Goal: Task Accomplishment & Management: Manage account settings

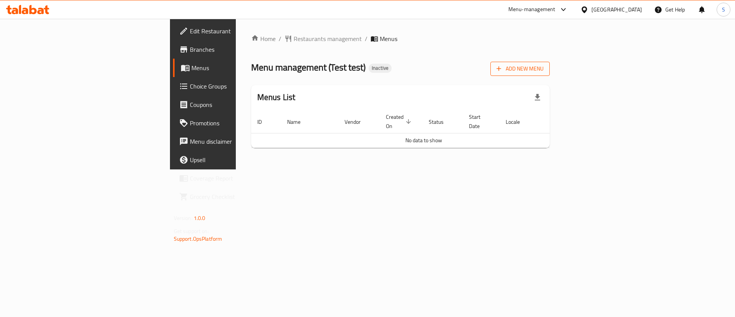
click at [544, 73] on span "Add New Menu" at bounding box center [520, 69] width 47 height 10
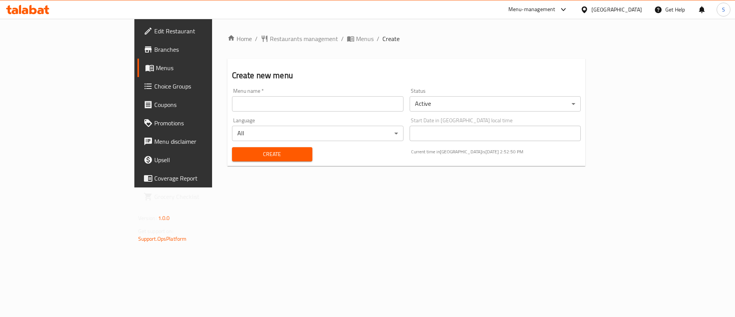
click at [232, 98] on input "text" at bounding box center [318, 103] width 172 height 15
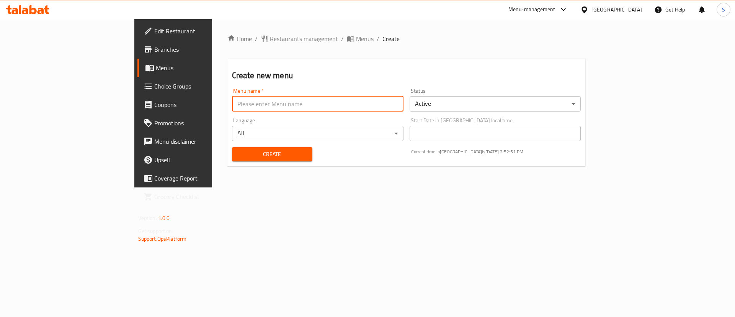
click at [496, 96] on body "​ Menu-management [GEOGRAPHIC_DATA] Get Help S Edit Restaurant Branches Menus C…" at bounding box center [367, 168] width 735 height 298
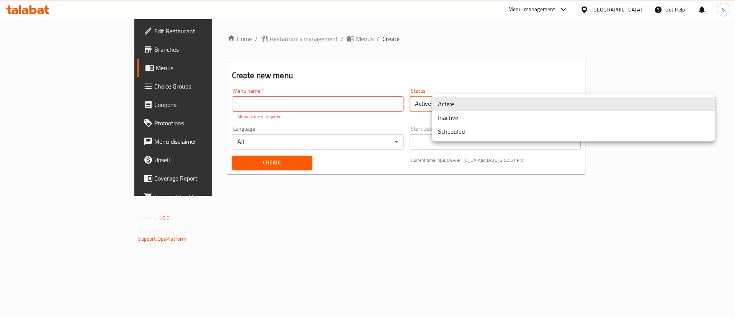
click at [469, 118] on li "Inactive" at bounding box center [573, 118] width 283 height 14
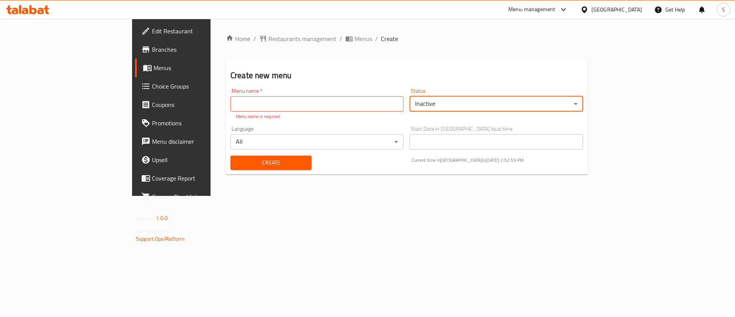
click at [230, 106] on input "text" at bounding box center [316, 103] width 173 height 15
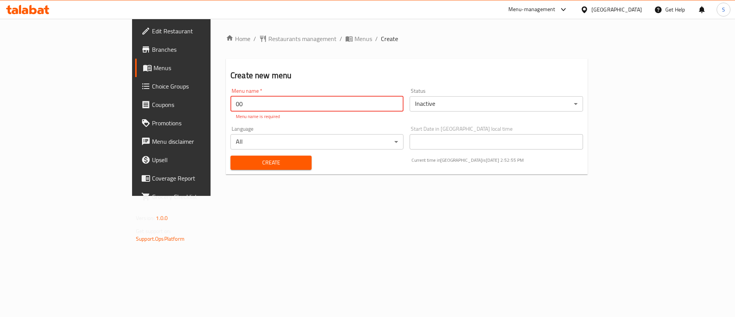
type input "00"
click at [238, 160] on button "Create" at bounding box center [270, 162] width 81 height 14
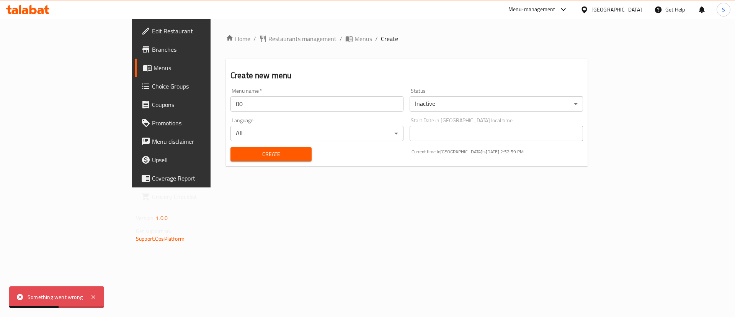
click at [323, 133] on body "Something went wrong ​ Menu-management [GEOGRAPHIC_DATA] Get Help S Edit Restau…" at bounding box center [367, 168] width 735 height 298
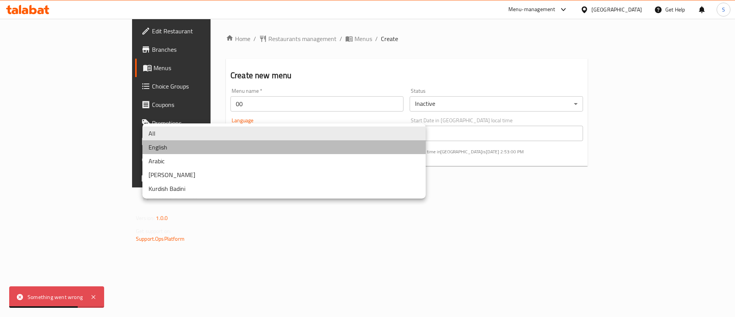
click at [243, 144] on li "English" at bounding box center [283, 147] width 283 height 14
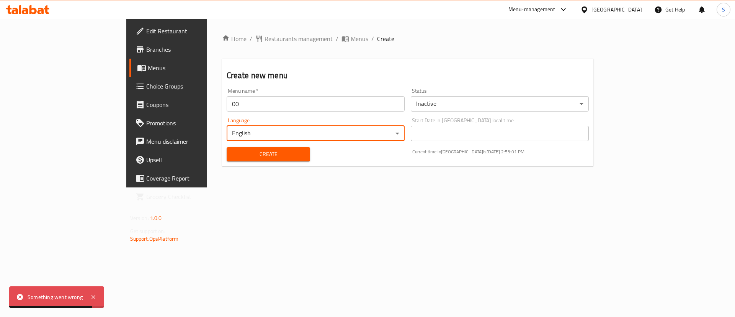
click at [233, 152] on span "Create" at bounding box center [269, 154] width 72 height 10
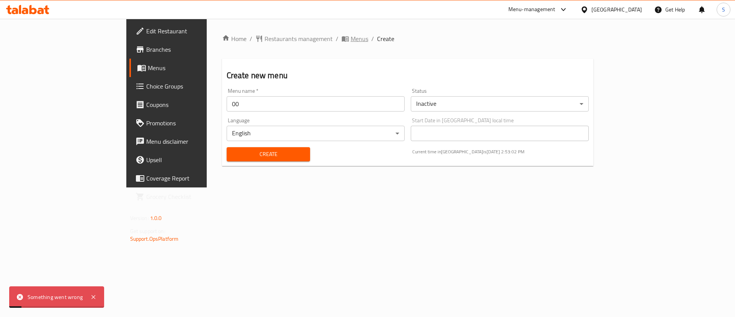
click at [351, 40] on span "Menus" at bounding box center [360, 38] width 18 height 9
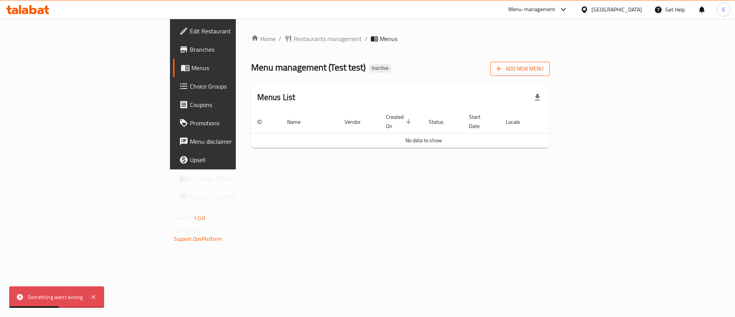
click at [544, 67] on span "Add New Menu" at bounding box center [520, 69] width 47 height 10
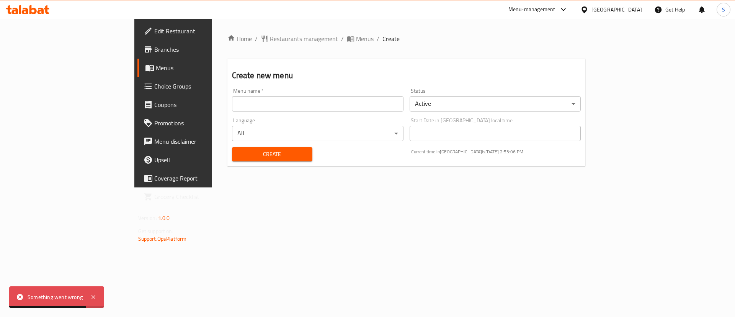
click at [238, 157] on span "Create" at bounding box center [272, 154] width 68 height 10
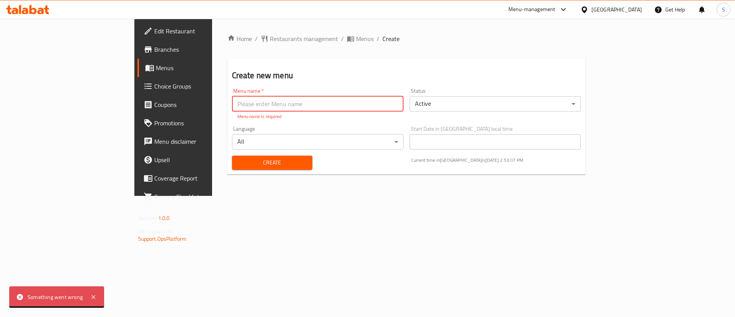
type input "0"
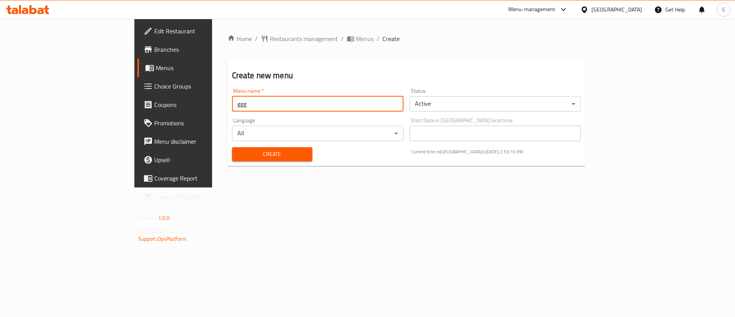
type input "ggg"
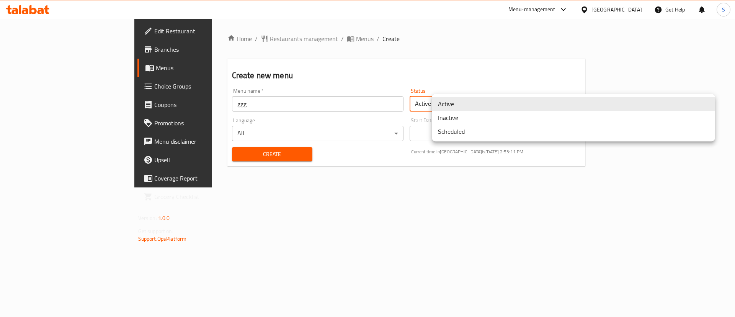
click at [440, 106] on body "​ Menu-management [GEOGRAPHIC_DATA] Get Help S Edit Restaurant Branches Menus C…" at bounding box center [367, 168] width 735 height 298
click at [475, 121] on li "Inactive" at bounding box center [573, 118] width 283 height 14
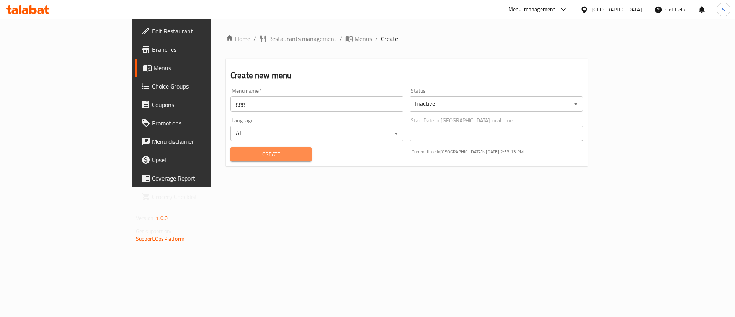
click at [230, 148] on button "Create" at bounding box center [270, 154] width 81 height 14
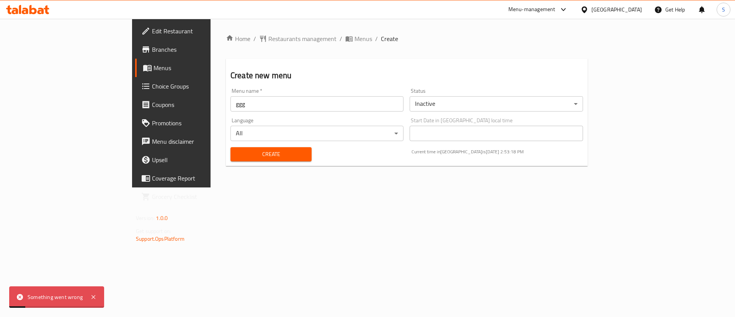
click at [354, 39] on span "Menus" at bounding box center [363, 38] width 18 height 9
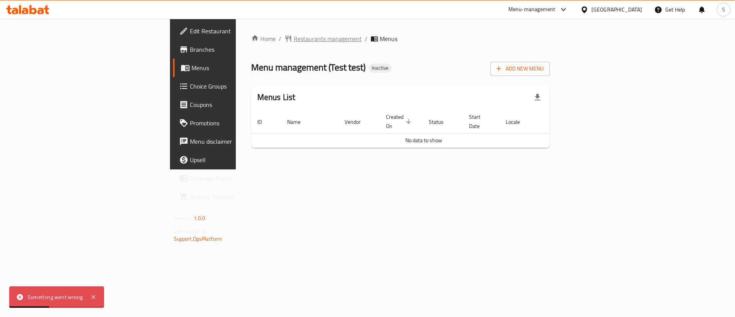
click at [294, 34] on span "Restaurants management" at bounding box center [328, 38] width 68 height 9
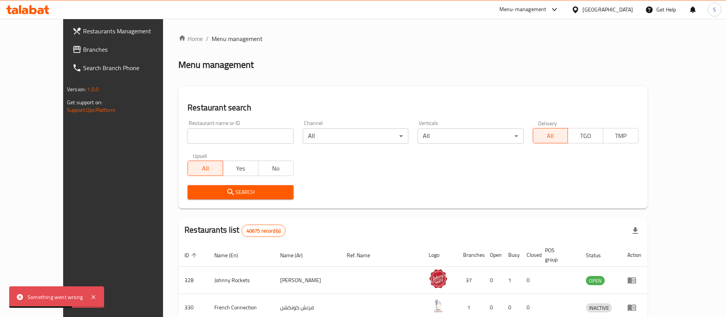
click at [204, 134] on input "search" at bounding box center [241, 135] width 106 height 15
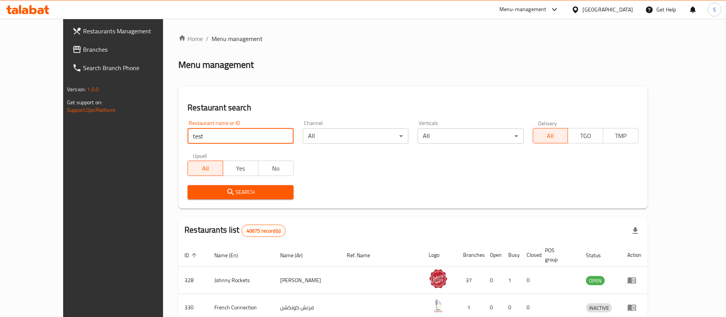
type input "test"
click button "Search" at bounding box center [241, 192] width 106 height 14
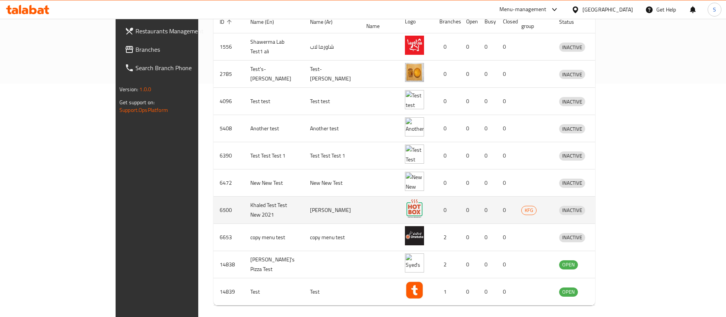
scroll to position [255, 0]
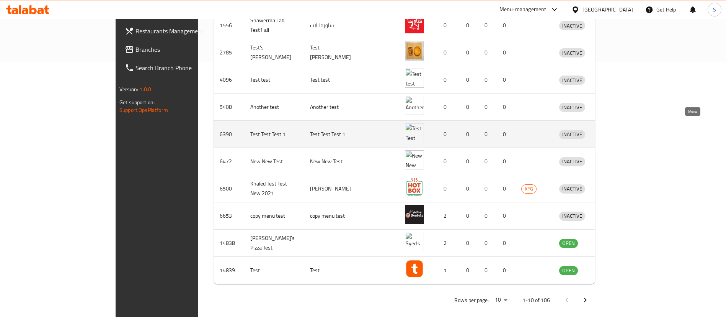
click at [615, 129] on link "enhanced table" at bounding box center [608, 133] width 14 height 9
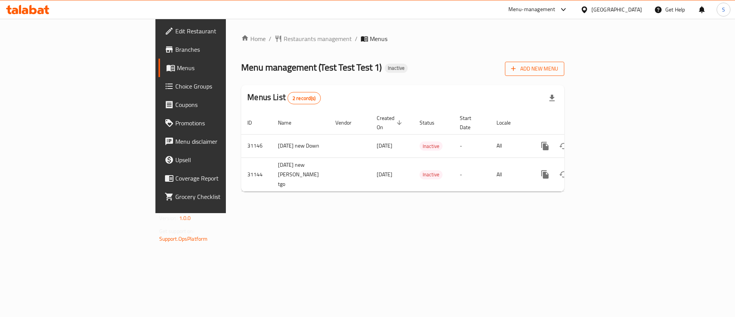
click at [564, 74] on button "Add New Menu" at bounding box center [534, 69] width 59 height 14
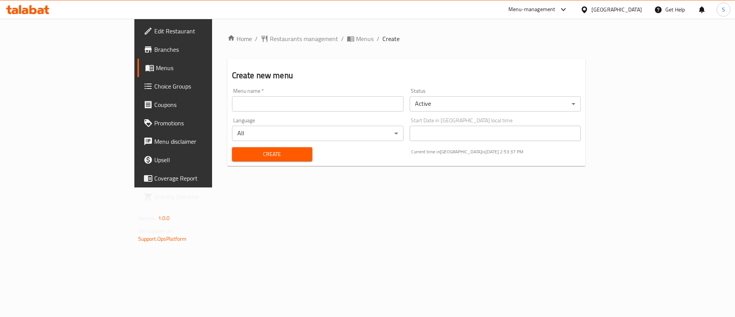
click at [277, 99] on input "text" at bounding box center [318, 103] width 172 height 15
type input "yyy"
click at [524, 102] on body "​ Menu-management [GEOGRAPHIC_DATA] Get Help S Edit Restaurant Branches Menus C…" at bounding box center [367, 168] width 735 height 298
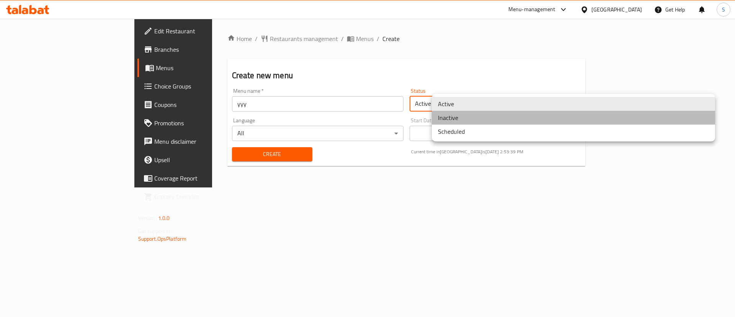
click at [472, 117] on li "Inactive" at bounding box center [573, 118] width 283 height 14
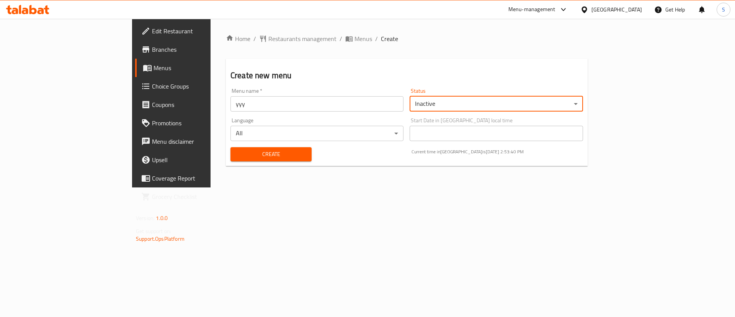
click at [242, 154] on span "Create" at bounding box center [271, 154] width 69 height 10
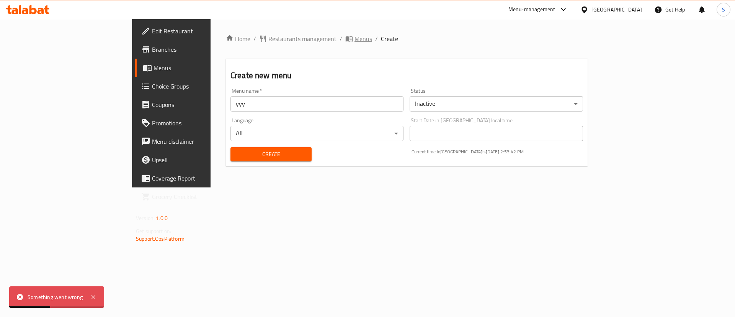
click at [354, 42] on span "Menus" at bounding box center [363, 38] width 18 height 9
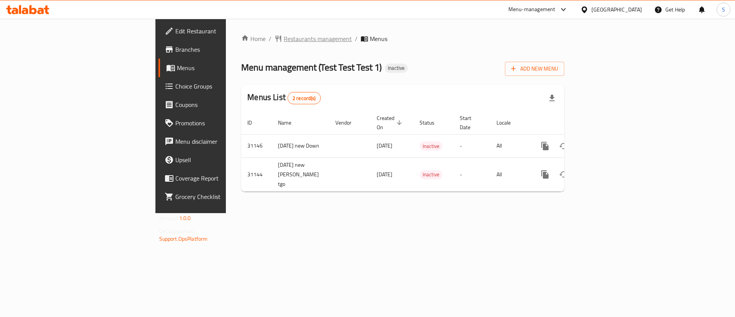
click at [284, 40] on span "Restaurants management" at bounding box center [318, 38] width 68 height 9
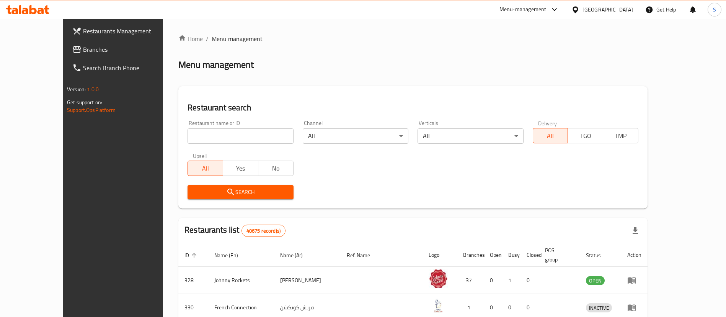
click at [612, 8] on div "[GEOGRAPHIC_DATA]" at bounding box center [608, 9] width 51 height 8
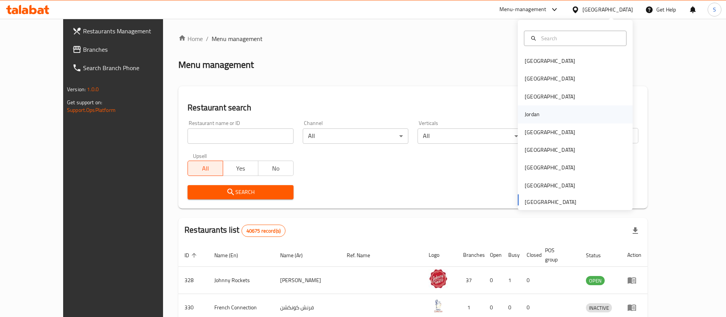
click at [541, 118] on div "Jordan" at bounding box center [575, 114] width 115 height 18
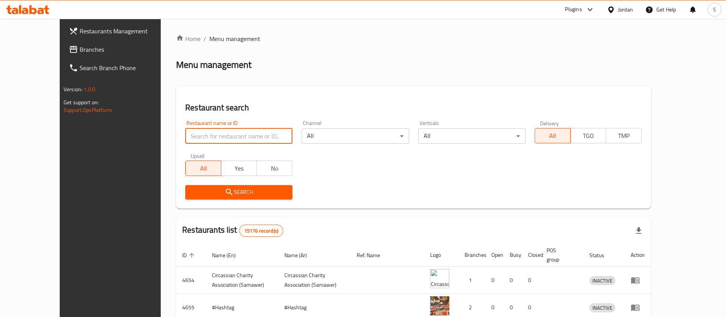
click at [236, 137] on input "search" at bounding box center [238, 135] width 107 height 15
type input "test"
click button "Search" at bounding box center [238, 192] width 107 height 14
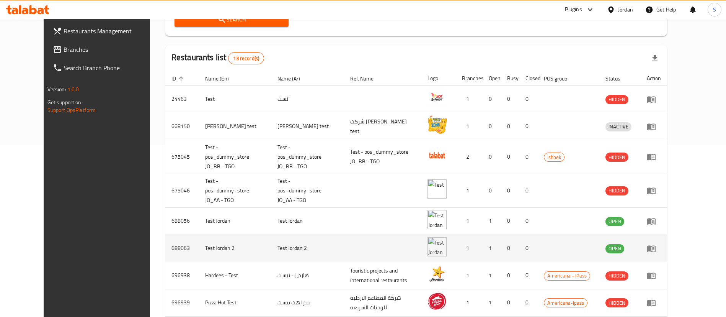
scroll to position [230, 0]
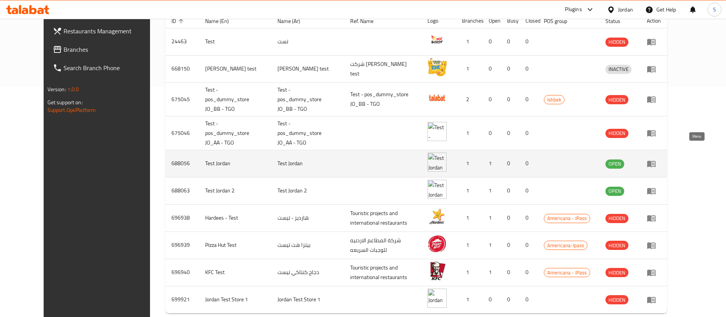
click at [656, 159] on icon "enhanced table" at bounding box center [651, 163] width 9 height 9
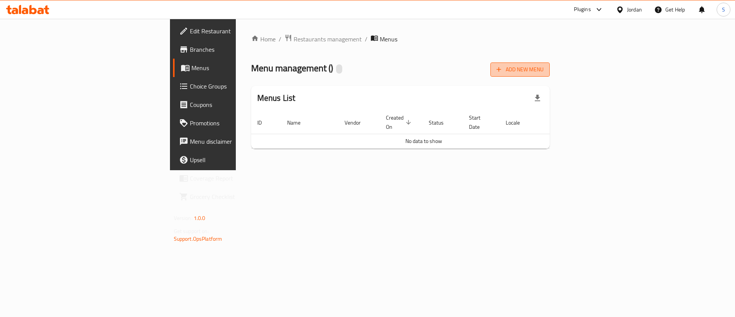
click at [503, 71] on icon "button" at bounding box center [499, 69] width 8 height 8
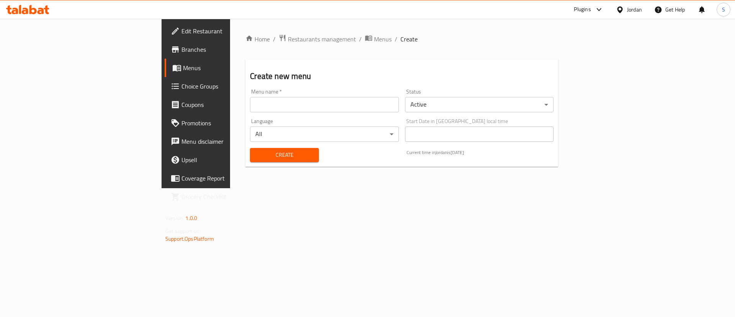
click at [463, 105] on body "​ Plugins Jordan Get Help S Edit Restaurant Branches Menus Choice Groups Coupon…" at bounding box center [367, 168] width 735 height 298
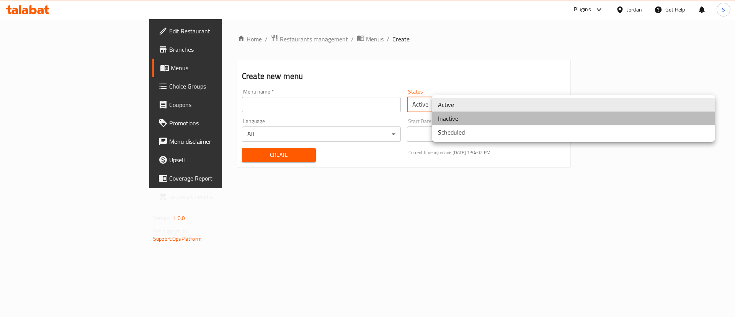
click at [461, 118] on li "Inactive" at bounding box center [573, 118] width 283 height 14
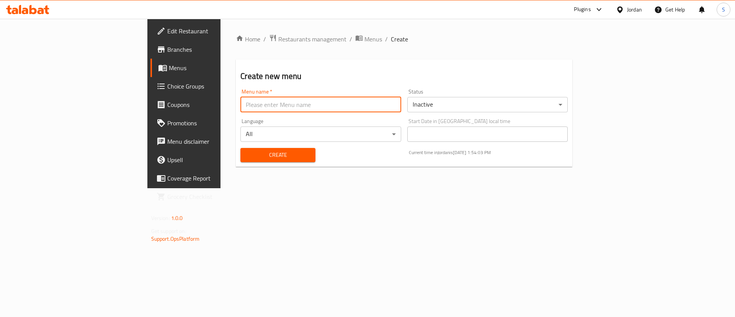
click at [240, 100] on input "text" at bounding box center [320, 104] width 161 height 15
type input "yyy"
click at [247, 157] on span "Create" at bounding box center [278, 155] width 63 height 10
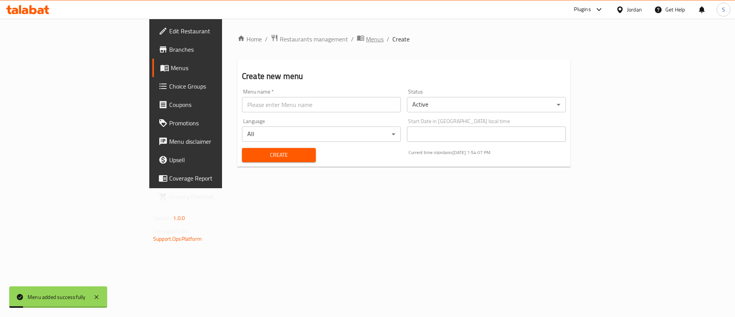
click at [366, 42] on span "Menus" at bounding box center [375, 38] width 18 height 9
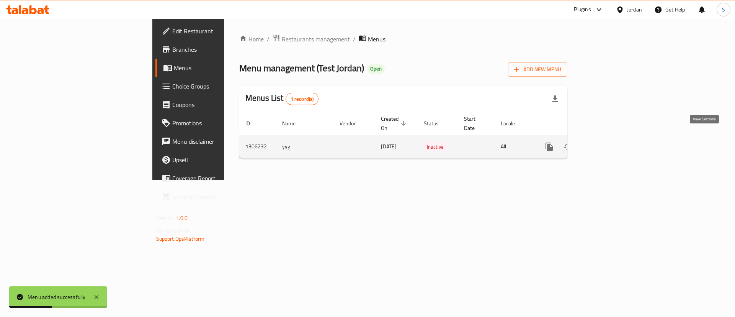
click at [614, 142] on link "enhanced table" at bounding box center [604, 146] width 18 height 18
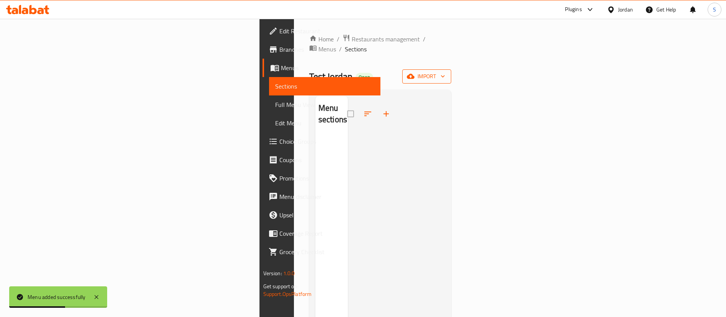
click at [451, 69] on button "import" at bounding box center [426, 76] width 49 height 14
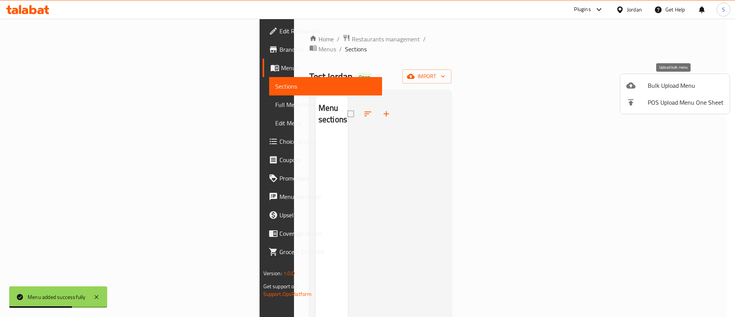
click at [699, 83] on span "Bulk Upload Menu" at bounding box center [686, 85] width 76 height 9
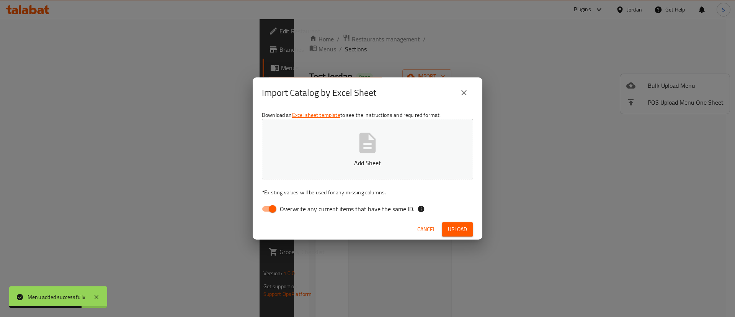
click at [369, 152] on icon "button" at bounding box center [367, 142] width 16 height 20
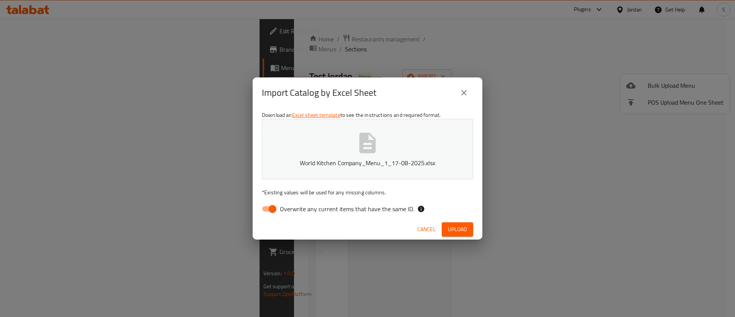
click at [464, 225] on span "Upload" at bounding box center [457, 229] width 19 height 10
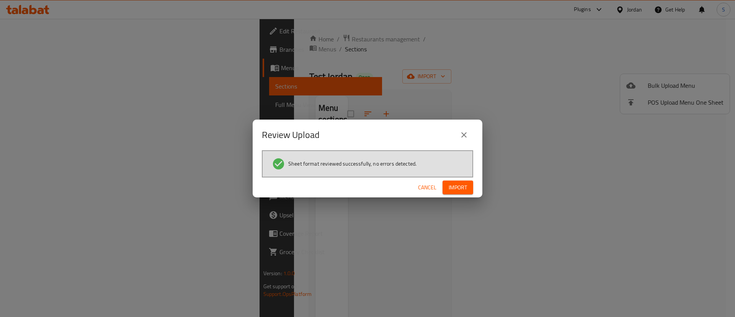
click at [466, 187] on span "Import" at bounding box center [458, 188] width 18 height 10
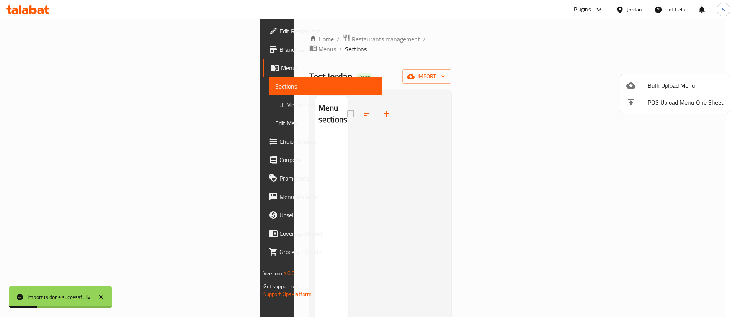
click at [272, 39] on div at bounding box center [367, 158] width 735 height 317
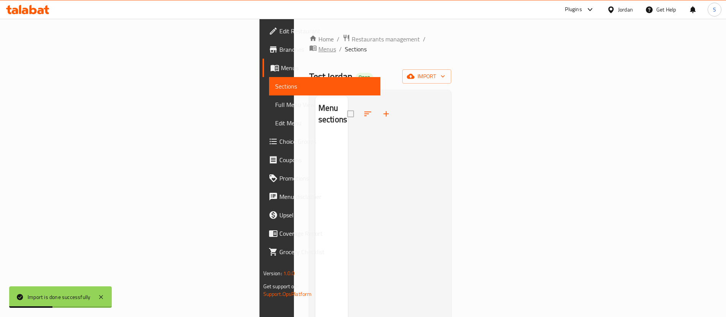
click at [319, 44] on span "Menus" at bounding box center [328, 48] width 18 height 9
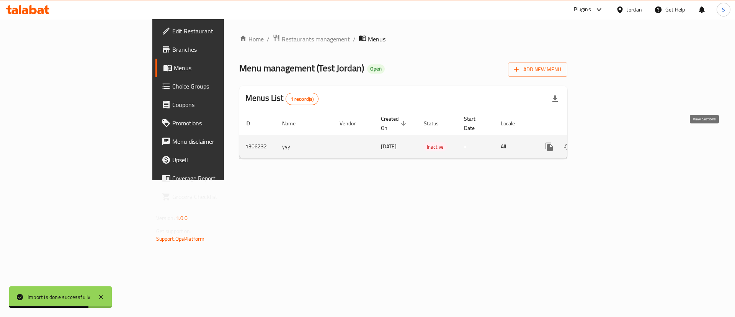
click at [609, 142] on icon "enhanced table" at bounding box center [604, 146] width 9 height 9
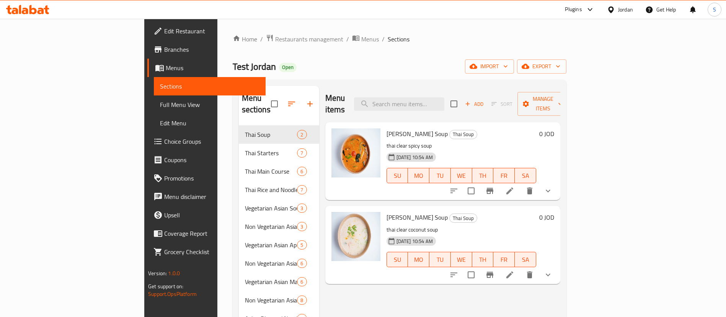
click at [160, 103] on span "Full Menu View" at bounding box center [210, 104] width 100 height 9
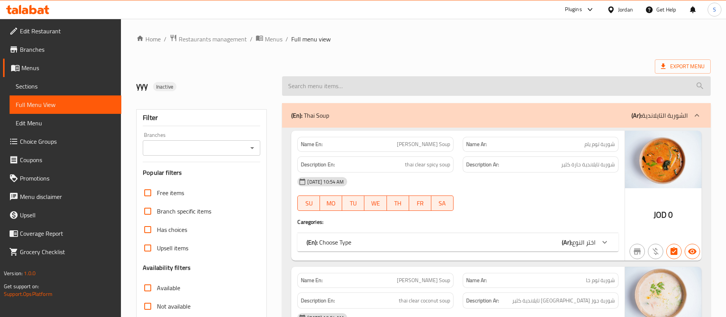
click at [341, 94] on input "search" at bounding box center [496, 86] width 429 height 20
paste input "Asian Basil Chicken"
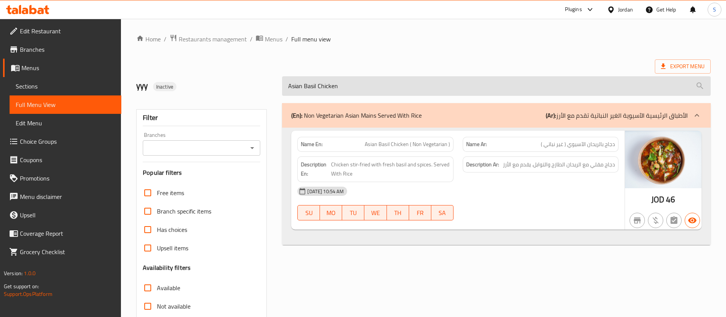
click at [415, 92] on input "Asian Basil Chicken" at bounding box center [496, 86] width 429 height 20
paste input "Asian Basil Greens(1)"
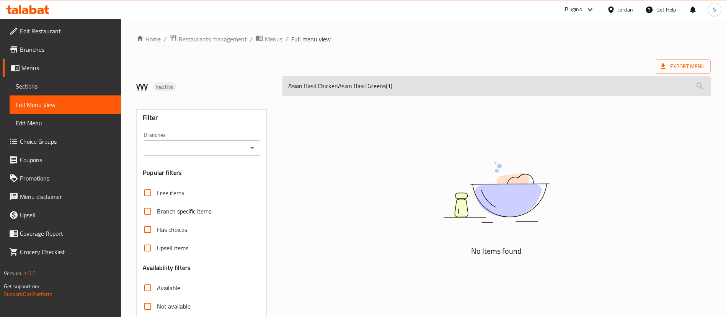
click at [415, 92] on input "Asian Basil ChickenAsian Basil Greens(1)" at bounding box center [496, 86] width 429 height 20
paste input "search"
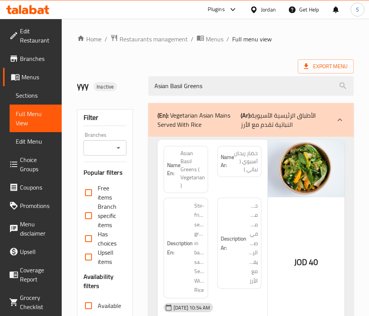
click at [234, 75] on div "Asian Basil Greens" at bounding box center [251, 86] width 214 height 29
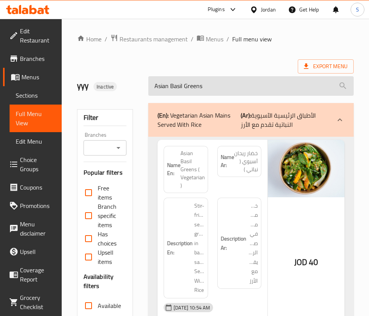
click at [232, 83] on input "Asian Basil Greens" at bounding box center [250, 86] width 205 height 20
paste input "green dimsum"
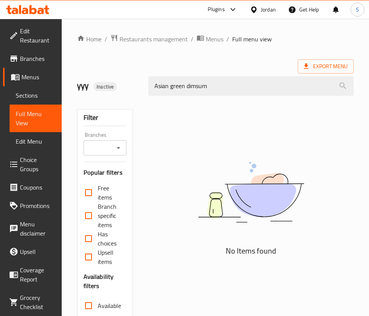
drag, startPoint x: 156, startPoint y: 84, endPoint x: 145, endPoint y: 87, distance: 11.8
click at [145, 87] on div "Asian green dimsum" at bounding box center [251, 86] width 214 height 29
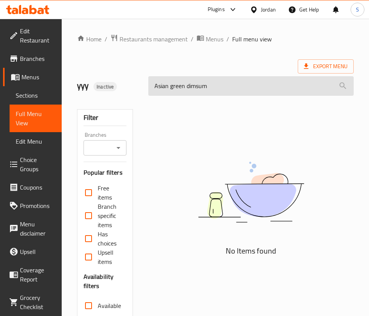
click at [155, 86] on input "Asian green dimsum" at bounding box center [250, 86] width 205 height 20
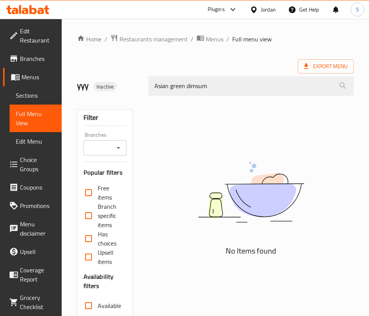
drag, startPoint x: 169, startPoint y: 84, endPoint x: 281, endPoint y: 109, distance: 114.8
click at [281, 109] on div "Home / Restaurants management / Menus / Full menu view Export Menu yyy Inactive…" at bounding box center [215, 222] width 276 height 376
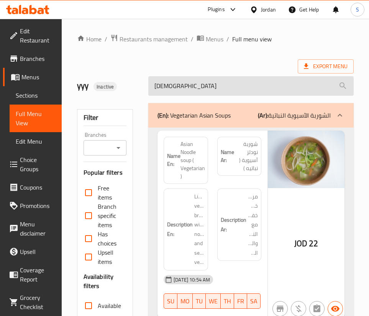
click at [180, 80] on input "[DEMOGRAPHIC_DATA]" at bounding box center [250, 86] width 205 height 20
paste input "green dimsum"
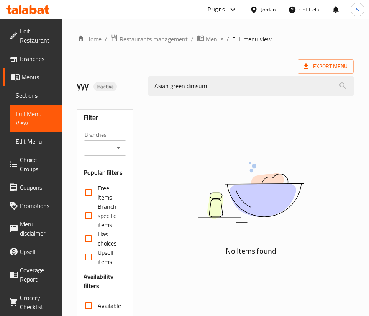
drag, startPoint x: 171, startPoint y: 87, endPoint x: 136, endPoint y: 92, distance: 35.2
click at [125, 85] on div "yyy Inactive Asian green dimsum" at bounding box center [215, 86] width 286 height 34
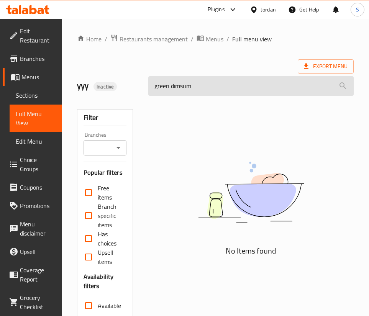
drag, startPoint x: 169, startPoint y: 88, endPoint x: 221, endPoint y: 86, distance: 52.5
click at [221, 86] on input "green dimsum" at bounding box center [250, 86] width 205 height 20
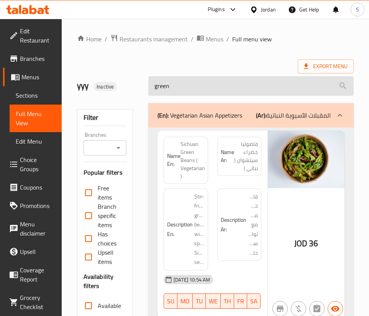
click at [191, 89] on input "green" at bounding box center [250, 86] width 205 height 20
paste input "Asian green dimsum"
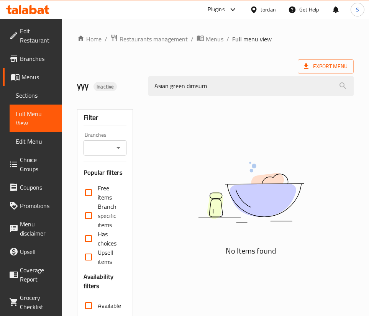
drag, startPoint x: 187, startPoint y: 88, endPoint x: 57, endPoint y: 116, distance: 132.9
click at [57, 116] on div "Edit Restaurant Branches Menus Sections Full Menu View Edit Menu Choice Groups …" at bounding box center [184, 222] width 369 height 407
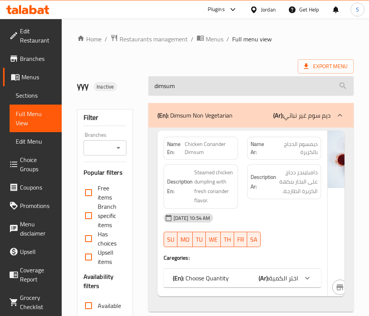
click at [177, 93] on input "dimsum" at bounding box center [250, 86] width 205 height 20
paste input "Asian Noodle Soup(1)"
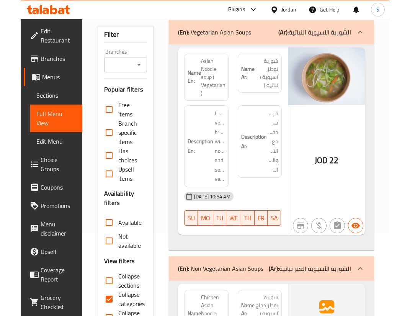
scroll to position [57, 0]
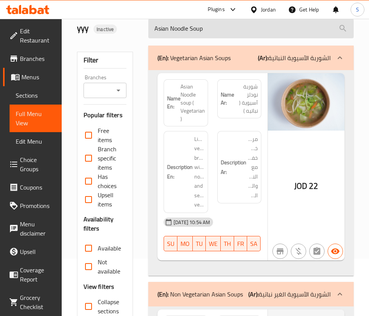
click at [188, 26] on input "Asian Noodle Soup" at bounding box center [250, 29] width 205 height 20
paste input "sorted veg dim-sum and bao(1)"
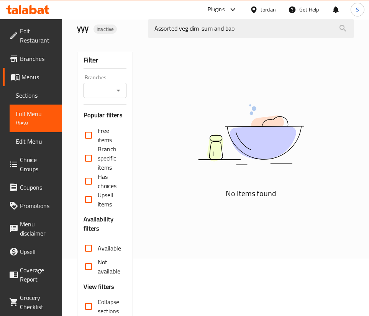
drag, startPoint x: 152, startPoint y: 26, endPoint x: 142, endPoint y: 29, distance: 9.8
click at [142, 29] on div "yyy Inactive Assorted veg dim-sum and bao" at bounding box center [215, 28] width 286 height 34
drag, startPoint x: 199, startPoint y: 32, endPoint x: 315, endPoint y: 42, distance: 116.4
click at [315, 42] on div "Home / Restaurants management / Menus / Full menu view Export Menu yyy Inactive…" at bounding box center [215, 165] width 276 height 376
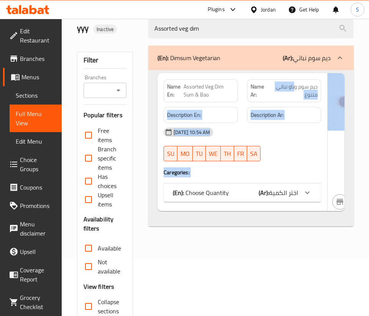
drag, startPoint x: 293, startPoint y: 90, endPoint x: 356, endPoint y: 104, distance: 64.3
click at [356, 104] on div "(En): Dimsum Vegetarian (Ar): ديم سوم نباتي Name En: Assorted Veg Dim Sum & Bao…" at bounding box center [251, 199] width 214 height 317
click at [305, 93] on span "ديم سوم وباو نباتي متنوع" at bounding box center [292, 91] width 49 height 16
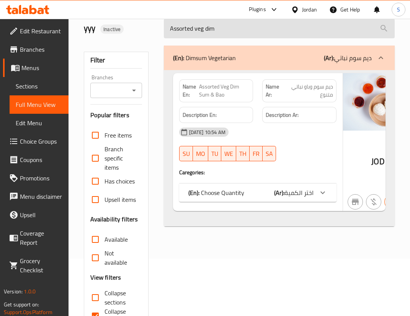
click at [207, 27] on input "Assorted veg dim" at bounding box center [279, 29] width 231 height 20
paste input "sum"
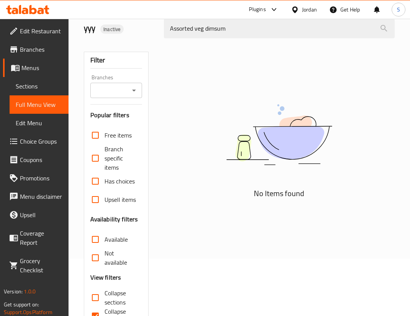
drag, startPoint x: 169, startPoint y: 33, endPoint x: 163, endPoint y: 28, distance: 8.1
click at [163, 28] on div "Assorted veg dimsum" at bounding box center [279, 28] width 240 height 29
drag, startPoint x: 205, startPoint y: 30, endPoint x: 144, endPoint y: 34, distance: 61.8
click at [144, 31] on div "yyy Inactive Assorted veg dimsum" at bounding box center [239, 28] width 320 height 34
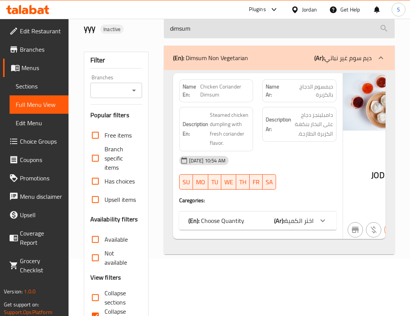
click at [214, 33] on input "dimsum" at bounding box center [279, 29] width 231 height 20
paste input "black pepper tofu and asparagus"
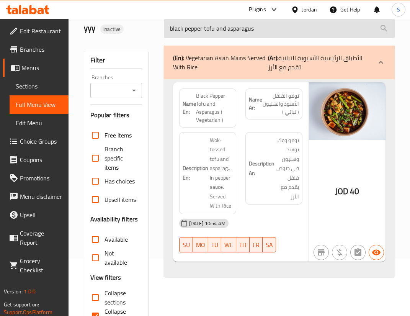
click at [253, 38] on input "black pepper tofu and asparagus" at bounding box center [279, 29] width 231 height 20
paste input "-1"
click at [302, 28] on input "black pepper tofu and asparagus" at bounding box center [279, 29] width 231 height 20
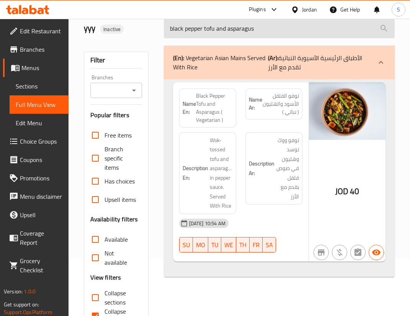
click at [302, 28] on input "black pepper tofu and asparagus" at bounding box center [279, 29] width 231 height 20
paste input "Broccoli and Mushrooms with Black Beans(1)"
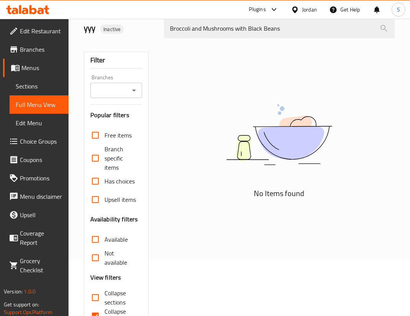
drag, startPoint x: 170, startPoint y: 30, endPoint x: 158, endPoint y: 27, distance: 12.6
click at [158, 27] on div "yyy Inactive Broccoli and Mushrooms with Black Beans" at bounding box center [239, 28] width 320 height 34
drag, startPoint x: 192, startPoint y: 30, endPoint x: 332, endPoint y: 46, distance: 140.2
click at [332, 46] on div "Home / Restaurants management / Menus / Full menu view Export Menu yyy Inactive…" at bounding box center [239, 160] width 311 height 367
click at [225, 39] on div "Broccoli" at bounding box center [279, 28] width 240 height 29
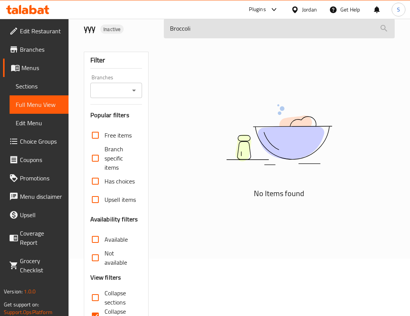
click at [217, 31] on input "Broccoli" at bounding box center [279, 29] width 231 height 20
paste input "utter Chicken(1)"
click at [211, 31] on input "Butter Chicken(1)" at bounding box center [279, 29] width 231 height 20
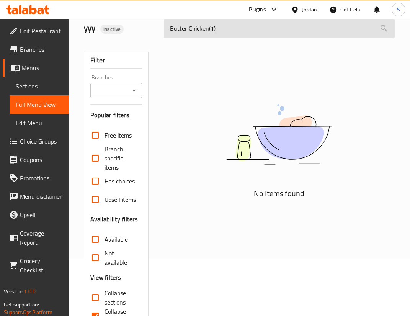
drag, startPoint x: 211, startPoint y: 31, endPoint x: 222, endPoint y: 30, distance: 11.9
click at [222, 30] on input "Butter Chicken(1)" at bounding box center [279, 29] width 231 height 20
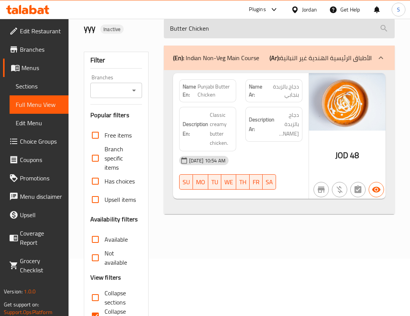
click at [204, 30] on input "Butter Chicken" at bounding box center [279, 29] width 231 height 20
paste input "Garlic Vegetables(1)"
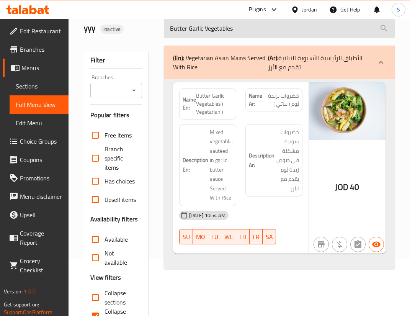
click at [274, 31] on input "Butter Garlic Vegetables" at bounding box center [279, 29] width 231 height 20
click at [274, 30] on input "Butter Garlic Vegetables" at bounding box center [279, 29] width 231 height 20
paste input "Naan(2)"
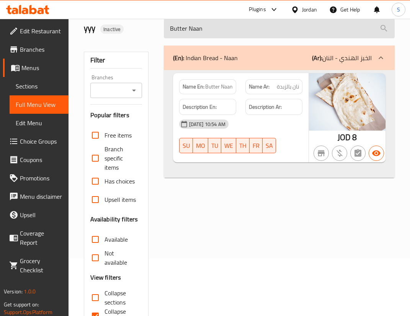
click at [220, 31] on input "Butter Naan" at bounding box center [279, 29] width 231 height 20
click at [208, 28] on input "Butter Naan" at bounding box center [279, 29] width 231 height 20
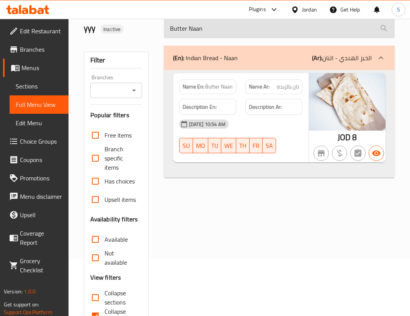
click at [208, 28] on input "Butter Naan" at bounding box center [279, 29] width 231 height 20
paste input "Chicken Biryani(1)"
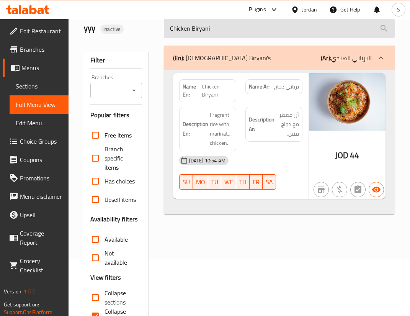
click at [209, 25] on input "Chicken Biryani" at bounding box center [279, 29] width 231 height 20
paste input "chicken coriander dimsum"
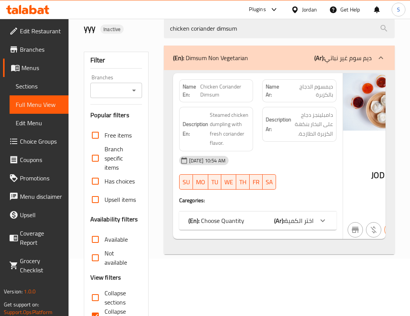
click at [301, 222] on span "اختر الكمية" at bounding box center [298, 220] width 29 height 11
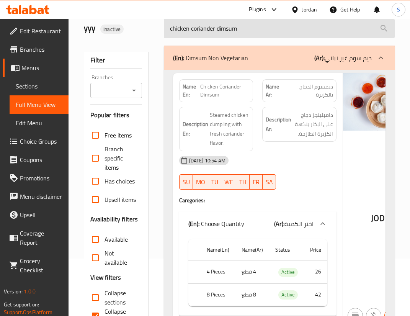
click at [265, 26] on input "chicken coriander dimsum" at bounding box center [279, 29] width 231 height 20
paste input "Chicken Hakka Noodles"
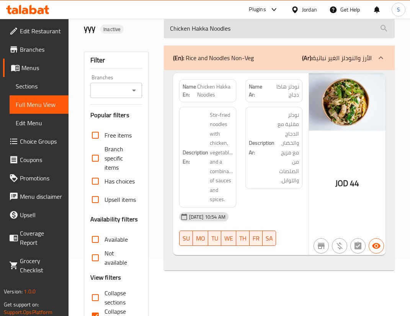
click at [226, 29] on input "Chicken Hakka Noodles" at bounding box center [279, 29] width 231 height 20
paste input "kothey (2)"
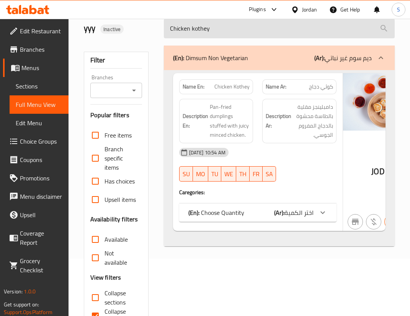
click at [240, 29] on input "Chicken kothey" at bounding box center [279, 29] width 231 height 20
paste input "Laksa Soup(1)"
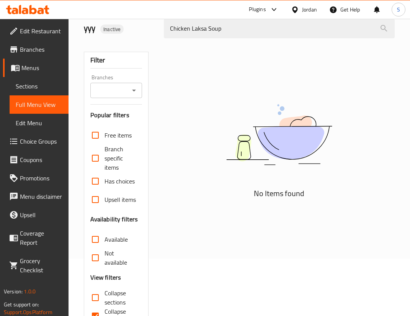
drag, startPoint x: 169, startPoint y: 30, endPoint x: 158, endPoint y: 28, distance: 10.9
click at [158, 28] on div "yyy Inactive Chicken Laksa Soup" at bounding box center [239, 28] width 320 height 34
drag, startPoint x: 191, startPoint y: 28, endPoint x: 154, endPoint y: 27, distance: 36.8
click at [154, 27] on div "yyy Inactive Chicken Laksa Soup" at bounding box center [239, 28] width 320 height 34
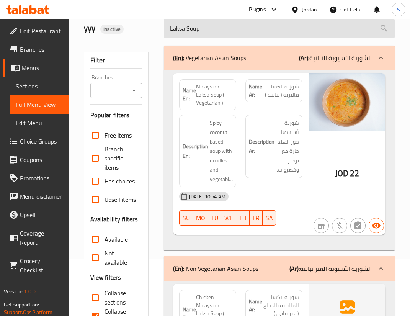
click at [191, 31] on input "Laksa Soup" at bounding box center [279, 29] width 231 height 20
click at [192, 31] on input "Laksa Soup" at bounding box center [279, 29] width 231 height 20
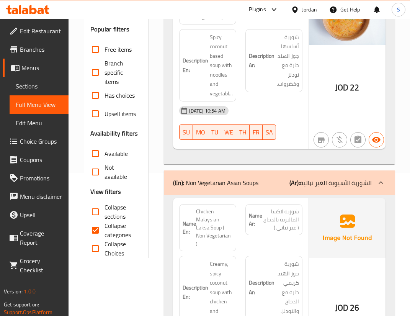
scroll to position [62, 0]
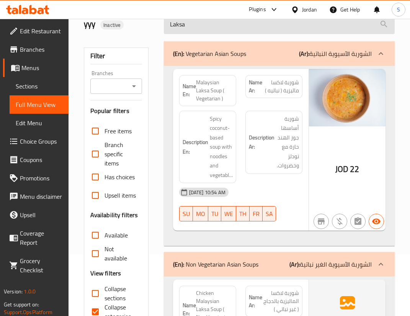
click at [209, 30] on input "Laksa" at bounding box center [279, 25] width 231 height 20
paste input "chicken mandarin spring rolls-1"
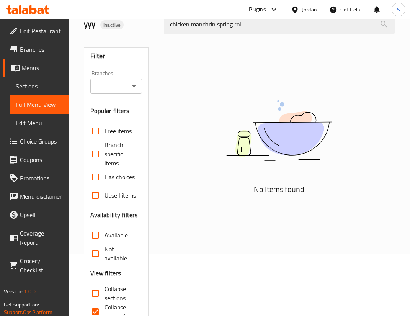
drag, startPoint x: 170, startPoint y: 28, endPoint x: 157, endPoint y: 21, distance: 14.7
click at [157, 21] on div "yyy Inactive chicken mandarin spring roll" at bounding box center [239, 24] width 320 height 34
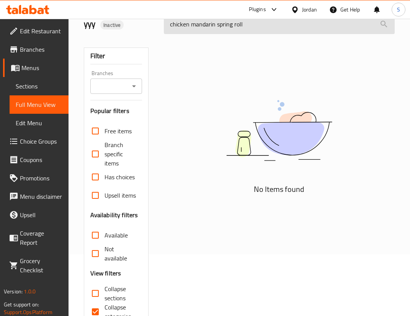
click at [180, 25] on input "chicken mandarin spring roll" at bounding box center [279, 25] width 231 height 20
drag, startPoint x: 194, startPoint y: 26, endPoint x: 252, endPoint y: 26, distance: 57.8
click at [252, 26] on input "mandarin spring roll" at bounding box center [279, 25] width 231 height 20
click at [189, 26] on input "mandarin" at bounding box center [279, 25] width 231 height 20
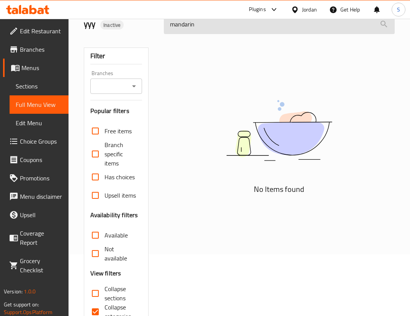
click at [189, 26] on input "mandarin" at bounding box center [279, 25] width 231 height 20
paste input "Chicken Mince Thai Chilli Basil"
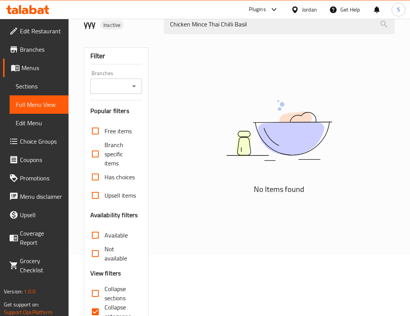
drag, startPoint x: 221, startPoint y: 25, endPoint x: 91, endPoint y: 24, distance: 129.0
click at [91, 24] on div "yyy Inactive Chicken Mince Thai Chilli Basil" at bounding box center [239, 24] width 320 height 34
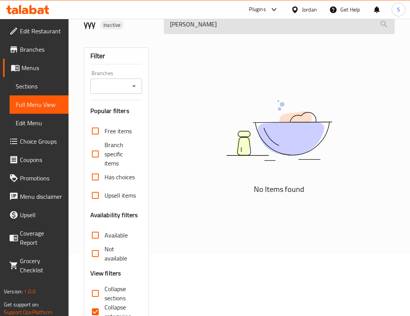
click at [173, 28] on input "[PERSON_NAME]" at bounding box center [279, 25] width 231 height 20
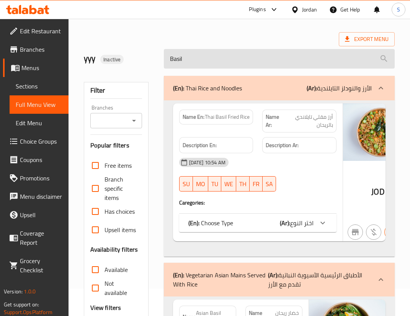
scroll to position [0, 0]
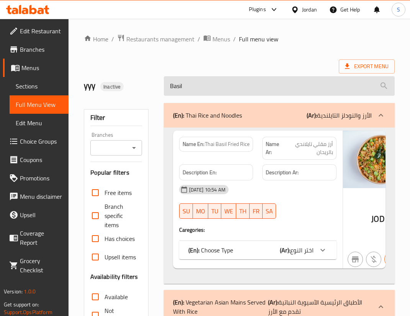
click at [216, 81] on input "Basil" at bounding box center [279, 86] width 231 height 20
paste input "chicken sumai"
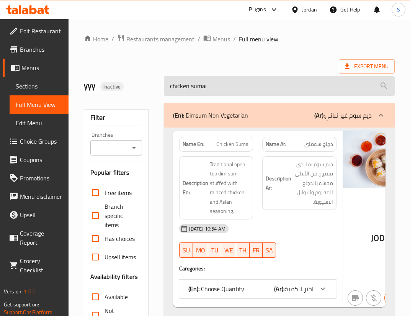
click at [218, 79] on input "chicken sumai" at bounding box center [279, 86] width 231 height 20
click at [218, 82] on input "chicken sumai" at bounding box center [279, 86] width 231 height 20
paste input "Chicken Tikka"
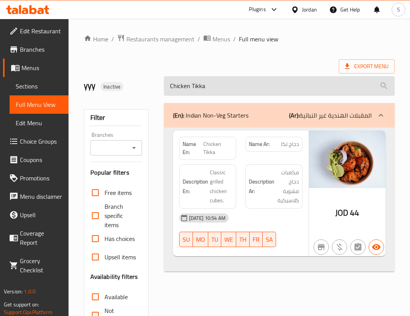
click at [203, 88] on input "Chicken Tikka" at bounding box center [279, 86] width 231 height 20
paste input "yakni shorba(1)"
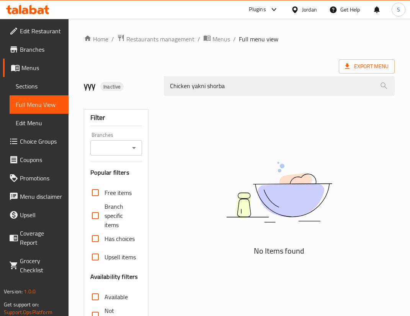
drag, startPoint x: 169, startPoint y: 83, endPoint x: 150, endPoint y: 85, distance: 19.2
click at [150, 85] on div "yyy Inactive Chicken yakni shorba" at bounding box center [239, 86] width 320 height 34
drag, startPoint x: 191, startPoint y: 85, endPoint x: 150, endPoint y: 92, distance: 41.9
click at [150, 92] on div "yyy Inactive Chicken yakni shorba" at bounding box center [239, 86] width 320 height 34
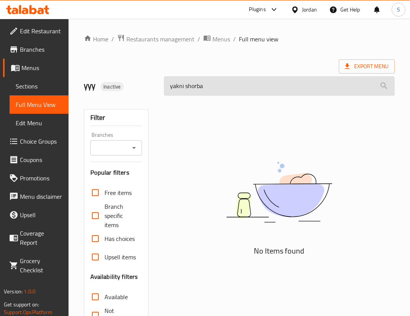
drag, startPoint x: 184, startPoint y: 87, endPoint x: 245, endPoint y: 85, distance: 60.9
click at [245, 85] on input "yakni shorba" at bounding box center [279, 86] width 231 height 20
click at [195, 87] on input "yakni" at bounding box center [279, 86] width 231 height 20
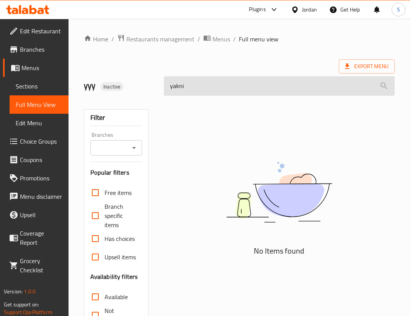
paste input "suma"
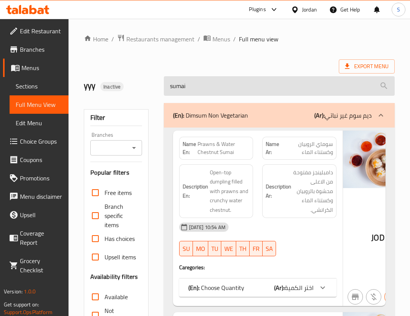
click at [225, 88] on input "sumai" at bounding box center [279, 86] width 231 height 20
paste input "chilli garlic fried rice"
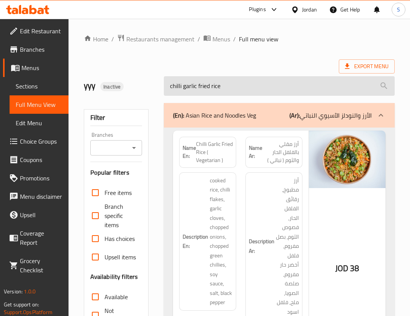
click at [181, 92] on input "chilli garlic fried rice" at bounding box center [279, 86] width 231 height 20
paste input "-1"
click at [240, 86] on input "chilli garlic [PERSON_NAME]" at bounding box center [279, 86] width 231 height 20
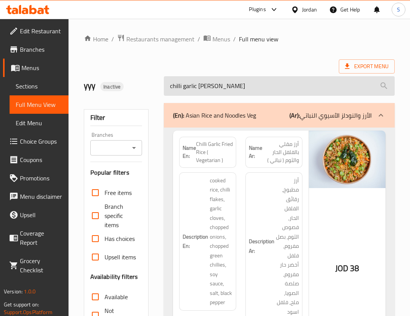
click at [240, 86] on input "chilli garlic [PERSON_NAME]" at bounding box center [279, 86] width 231 height 20
paste input "noodles"
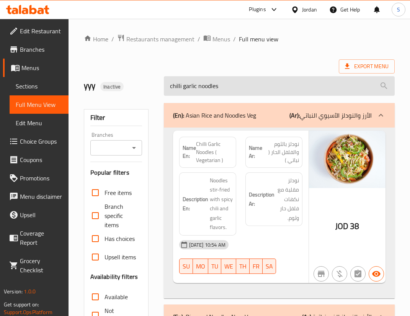
click at [220, 88] on input "chilli garlic noodles" at bounding box center [279, 86] width 231 height 20
paste input "-1"
click at [240, 84] on input "chilli garlic noodle" at bounding box center [279, 86] width 231 height 20
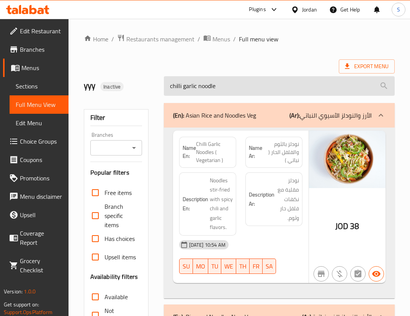
click at [240, 84] on input "chilli garlic noodle" at bounding box center [279, 86] width 231 height 20
paste input "paratha"
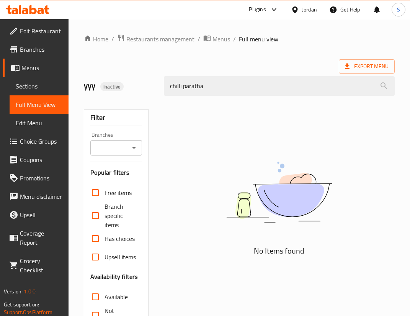
drag, startPoint x: 183, startPoint y: 88, endPoint x: 145, endPoint y: 83, distance: 38.3
click at [140, 83] on div "yyy Inactive chilli paratha" at bounding box center [239, 86] width 320 height 34
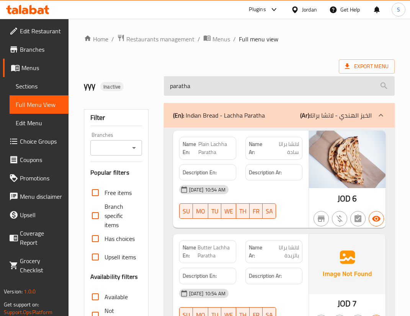
click at [226, 86] on input "paratha" at bounding box center [279, 86] width 231 height 20
paste input "Copy of Prawn Har Gao - Dimsum"
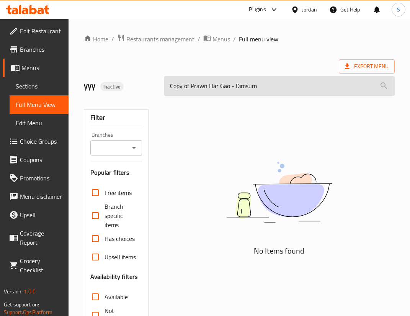
drag, startPoint x: 229, startPoint y: 85, endPoint x: 318, endPoint y: 85, distance: 89.2
click at [318, 85] on input "Copy of Prawn Har Gao - Dimsum" at bounding box center [279, 86] width 231 height 20
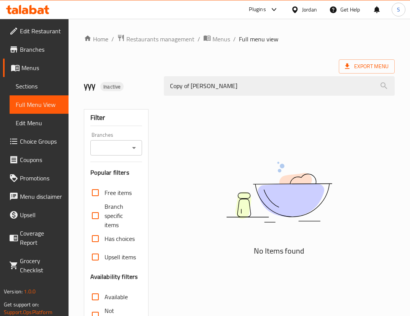
drag, startPoint x: 191, startPoint y: 85, endPoint x: 125, endPoint y: 76, distance: 66.9
click at [125, 76] on div "yyy Inactive Copy of Prawn Har Gao" at bounding box center [239, 86] width 320 height 34
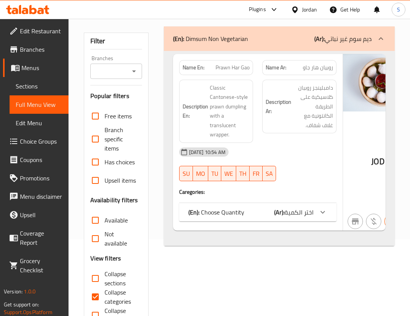
scroll to position [43, 0]
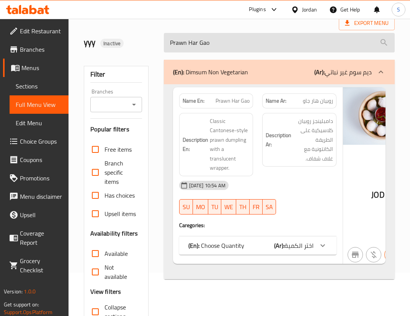
click at [207, 43] on input "Prawn Har Gao" at bounding box center [279, 43] width 231 height 20
paste input "Corn and spinach b"
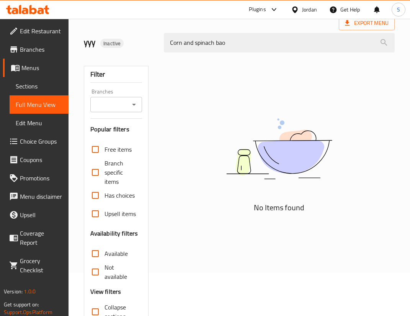
drag, startPoint x: 196, startPoint y: 42, endPoint x: 148, endPoint y: 31, distance: 49.4
click at [148, 31] on div "yyy Inactive Corn and spinach bao" at bounding box center [239, 43] width 320 height 34
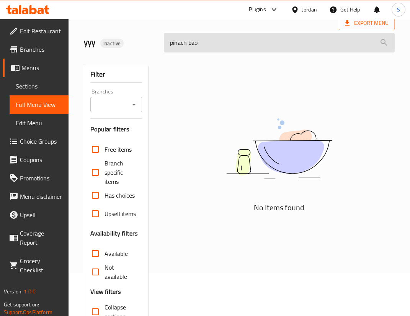
click at [214, 44] on input "pinach bao" at bounding box center [279, 43] width 231 height 20
click at [196, 44] on input "pinach bao" at bounding box center [279, 43] width 231 height 20
click at [230, 43] on input "pinach bao" at bounding box center [279, 43] width 231 height 20
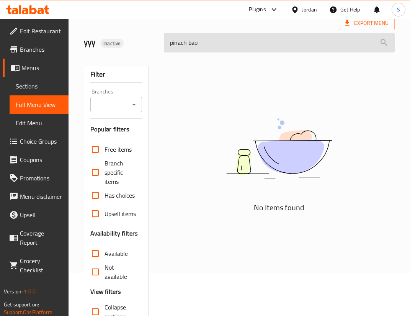
click at [230, 43] on input "pinach bao" at bounding box center [279, 43] width 231 height 20
paste input "Cottage cheese bao(1)"
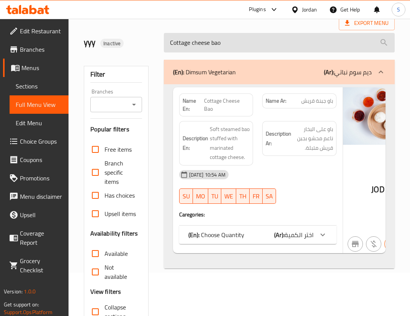
click at [232, 39] on input "Cottage cheese bao" at bounding box center [279, 43] width 231 height 20
paste input "rispy Baby Corn"
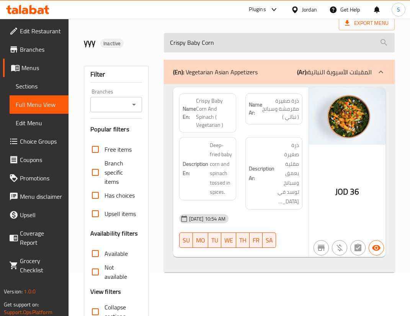
click at [223, 45] on input "Crispy Baby Corn" at bounding box center [279, 43] width 231 height 20
paste input "fried veg"
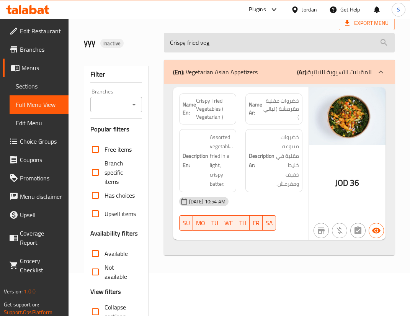
click at [240, 42] on input "Crispy fried veg" at bounding box center [279, 43] width 231 height 20
paste input "urd Rice"
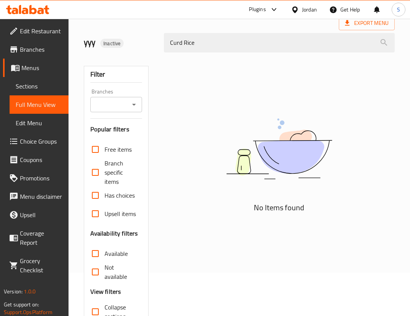
drag, startPoint x: 181, startPoint y: 42, endPoint x: 243, endPoint y: 56, distance: 62.7
click at [243, 56] on div "Home / Restaurants management / Menus / Full menu view Export Menu yyy Inactive…" at bounding box center [239, 174] width 311 height 367
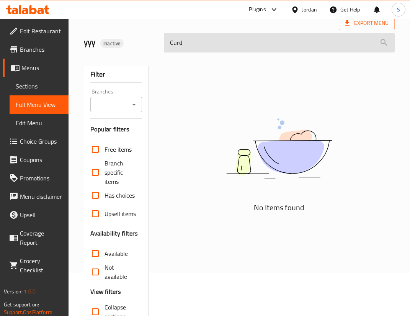
drag, startPoint x: 168, startPoint y: 39, endPoint x: 163, endPoint y: 40, distance: 5.0
click at [164, 40] on input "Curd" at bounding box center [279, 43] width 231 height 20
click at [196, 45] on input "Curd" at bounding box center [279, 43] width 231 height 20
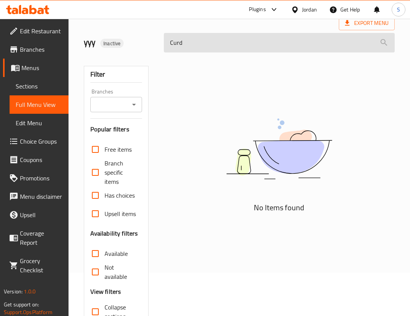
paste input "Daal Bukhara(1)"
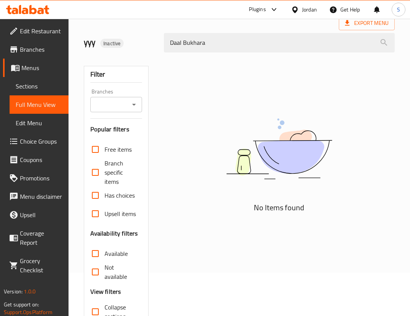
drag, startPoint x: 168, startPoint y: 43, endPoint x: 159, endPoint y: 42, distance: 8.9
click at [159, 42] on div "Daal Bukhara" at bounding box center [279, 42] width 240 height 29
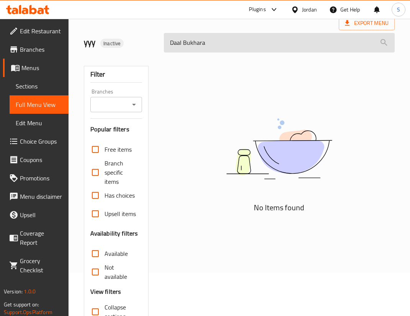
click at [236, 44] on input "Daal Bukhara" at bounding box center [279, 43] width 231 height 20
paste input "Tadk"
click at [198, 45] on input "Daal Tadka" at bounding box center [279, 43] width 231 height 20
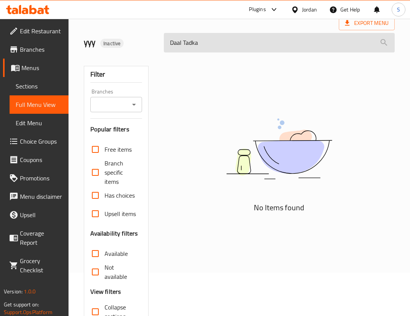
click at [198, 45] on input "Daal Tadka" at bounding box center [279, 43] width 231 height 20
paste input "Fried Rice"
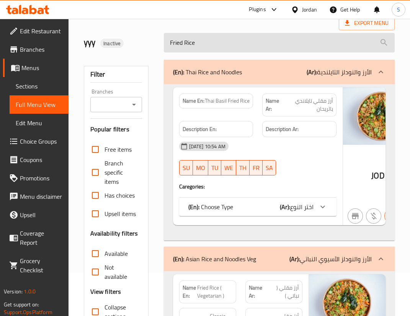
click at [225, 49] on input "Fried Rice" at bounding box center [279, 43] width 231 height 20
paste input "Gai Lemongrass sticks(2)"
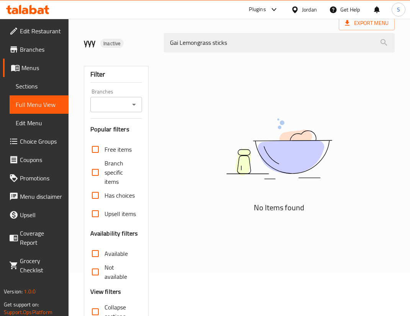
drag, startPoint x: 170, startPoint y: 42, endPoint x: 162, endPoint y: 42, distance: 8.8
click at [162, 42] on div "Gai Lemongrass sticks" at bounding box center [279, 42] width 240 height 29
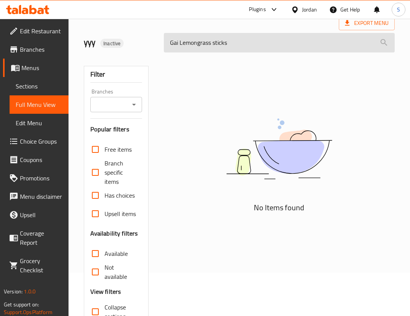
drag, startPoint x: 178, startPoint y: 41, endPoint x: 292, endPoint y: 51, distance: 114.1
click at [292, 51] on input "Gai Lemongrass sticks" at bounding box center [279, 43] width 231 height 20
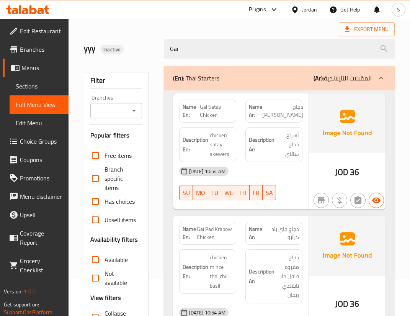
scroll to position [0, 0]
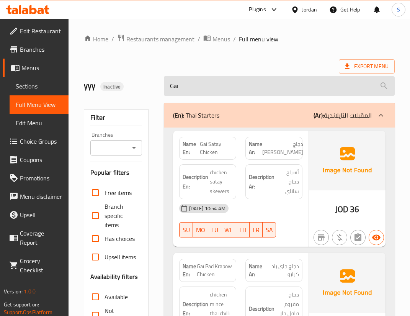
click at [236, 80] on input "Gai" at bounding box center [279, 86] width 231 height 20
paste input "gang keaw waan"
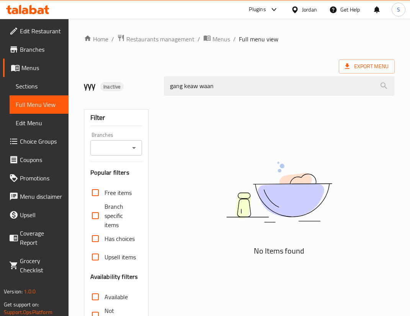
drag, startPoint x: 183, startPoint y: 83, endPoint x: 132, endPoint y: 84, distance: 50.2
click at [132, 84] on div "yyy Inactive gang keaw waan" at bounding box center [239, 86] width 320 height 34
drag, startPoint x: 185, startPoint y: 86, endPoint x: 148, endPoint y: 82, distance: 37.4
click at [148, 82] on div "yyy Inactive gang keaw waan" at bounding box center [239, 86] width 320 height 34
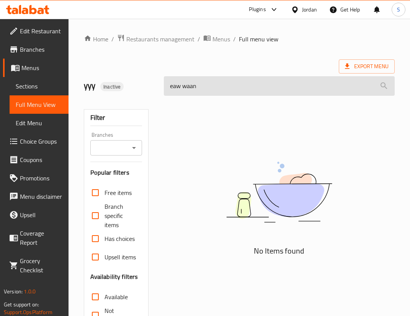
click at [194, 83] on input "eaw waan" at bounding box center [279, 86] width 231 height 20
click at [202, 87] on input "eaw waan" at bounding box center [279, 86] width 231 height 20
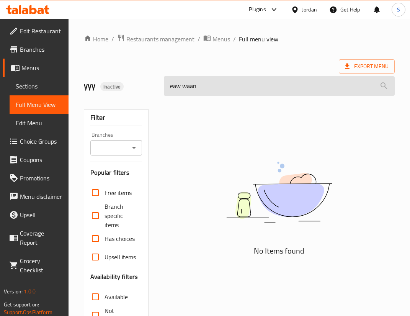
paste input "[PERSON_NAME](1)"
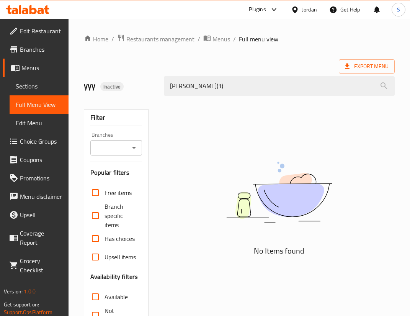
drag, startPoint x: 202, startPoint y: 84, endPoint x: 255, endPoint y: 96, distance: 53.9
click at [255, 96] on div "[PERSON_NAME](1)" at bounding box center [279, 86] width 240 height 29
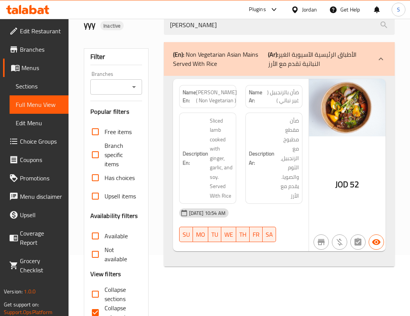
scroll to position [43, 0]
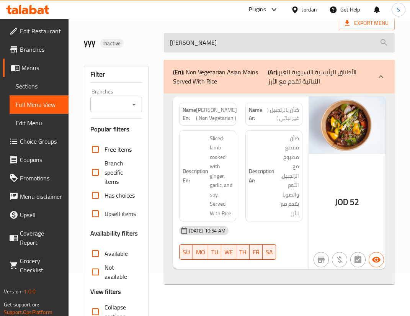
click at [222, 41] on input "[PERSON_NAME]" at bounding box center [279, 43] width 231 height 20
click at [220, 41] on input "[PERSON_NAME]" at bounding box center [279, 43] width 231 height 20
paste input "reen chilli paratha"
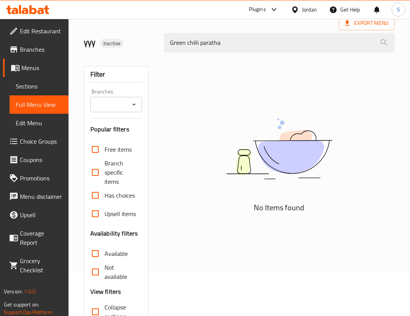
drag, startPoint x: 193, startPoint y: 42, endPoint x: 288, endPoint y: 55, distance: 96.5
click at [288, 55] on div "Home / Restaurants management / Menus / Full menu view Export Menu yyy Inactive…" at bounding box center [239, 174] width 311 height 367
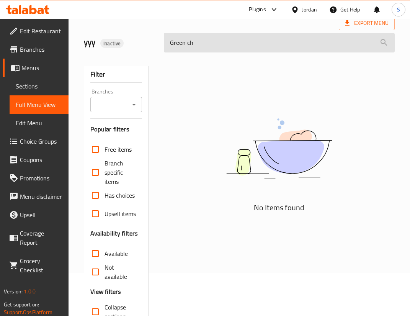
click at [185, 43] on input "Green ch" at bounding box center [279, 43] width 231 height 20
paste input "ujurati Chatpata Aloo"
click at [269, 36] on input "Gujurati Chatpata Aloo" at bounding box center [279, 43] width 231 height 20
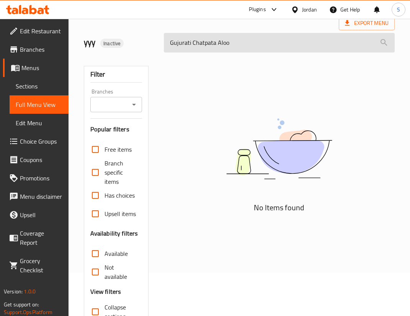
click at [269, 36] on input "Gujurati Chatpata Aloo" at bounding box center [279, 43] width 231 height 20
paste input "Hariyala Kebab(1)"
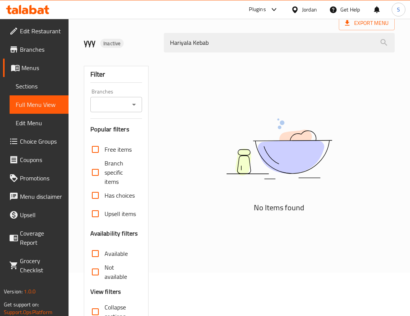
drag, startPoint x: 172, startPoint y: 41, endPoint x: 156, endPoint y: 44, distance: 16.1
click at [156, 44] on div "yyy Inactive Hariyala Kebab" at bounding box center [239, 43] width 320 height 34
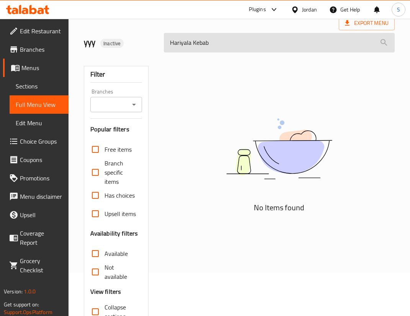
click at [215, 42] on input "Hariyala Kebab" at bounding box center [279, 43] width 231 height 20
paste input "[PERSON_NAME](1)-1"
drag, startPoint x: 203, startPoint y: 40, endPoint x: 261, endPoint y: 48, distance: 59.1
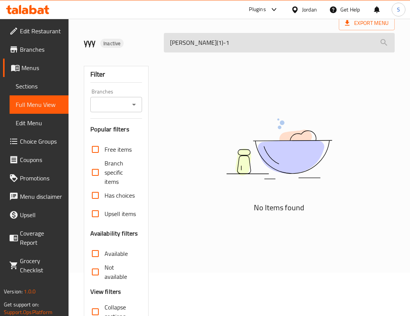
click at [261, 48] on input "[PERSON_NAME](1)-1" at bounding box center [279, 43] width 231 height 20
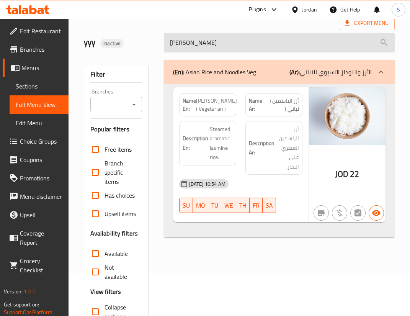
click at [230, 35] on input "[PERSON_NAME]" at bounding box center [279, 43] width 231 height 20
paste input "eera"
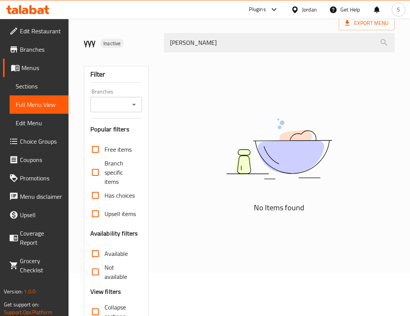
drag, startPoint x: 185, startPoint y: 40, endPoint x: 144, endPoint y: 45, distance: 41.6
click at [144, 45] on div "yyy Inactive [PERSON_NAME]" at bounding box center [239, 43] width 320 height 34
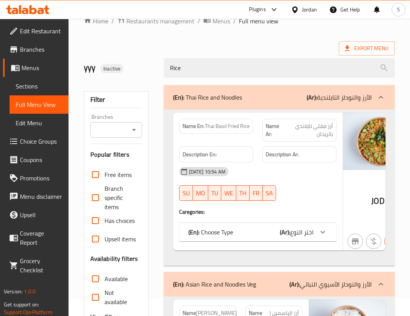
scroll to position [0, 0]
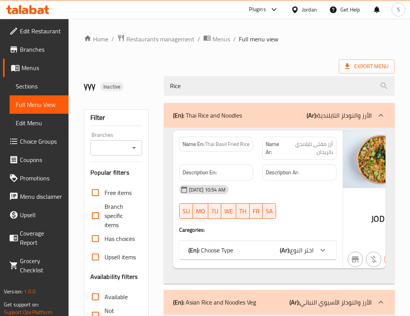
click at [235, 74] on div "Rice" at bounding box center [279, 86] width 240 height 29
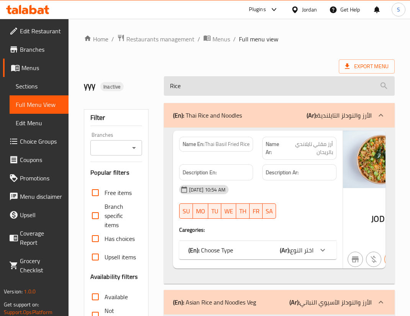
click at [238, 90] on input "Rice" at bounding box center [279, 86] width 231 height 20
click at [238, 91] on input "Rice" at bounding box center [279, 86] width 231 height 20
paste input "Kashmiri [PERSON_NAME]"
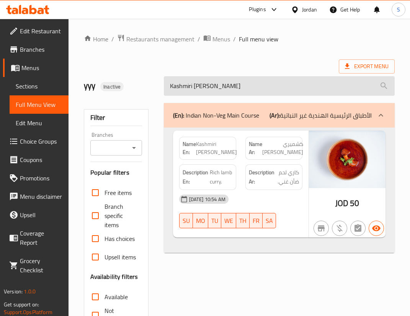
click at [235, 95] on input "Kashmiri [PERSON_NAME]" at bounding box center [279, 86] width 231 height 20
paste input "khao pad"
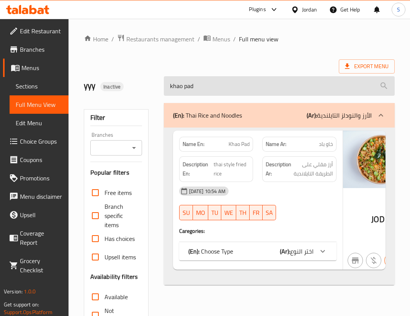
click at [186, 82] on input "khao pad" at bounding box center [279, 86] width 231 height 20
paste input "Khumb Mutter [PERSON_NAME]"
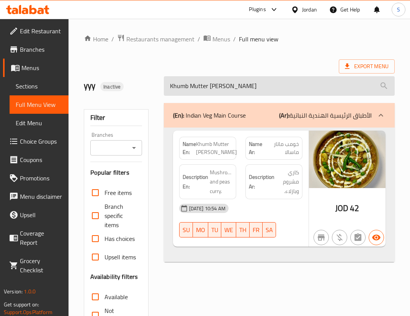
click at [249, 84] on input "Khumb Mutter [PERSON_NAME]" at bounding box center [279, 86] width 231 height 20
paste input "kolhapuri mixed veg"
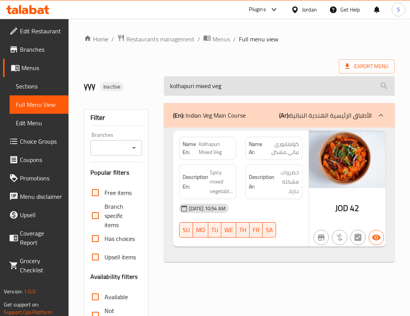
click at [198, 89] on input "kolhapuri mixed veg" at bounding box center [279, 86] width 231 height 20
paste input "Kung Pao Chicken(1)"
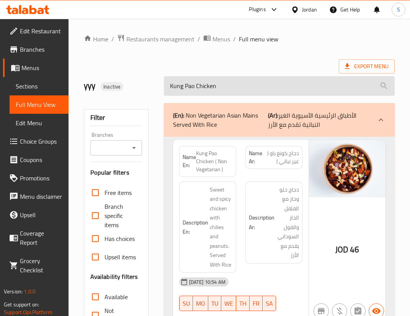
click at [192, 87] on input "Kung Pao Chicken" at bounding box center [279, 86] width 231 height 20
paste input "Mushroom(1)"
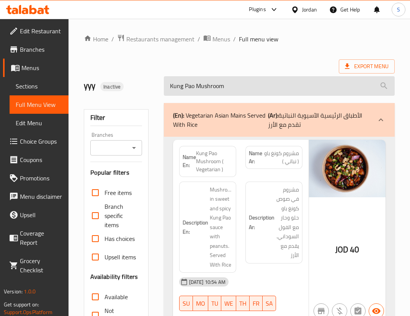
click at [250, 93] on input "Kung Pao Mushroom" at bounding box center [279, 86] width 231 height 20
click at [250, 92] on input "Kung Pao Mushroom" at bounding box center [279, 86] width 231 height 20
paste input "Laccha Parantha(1)"
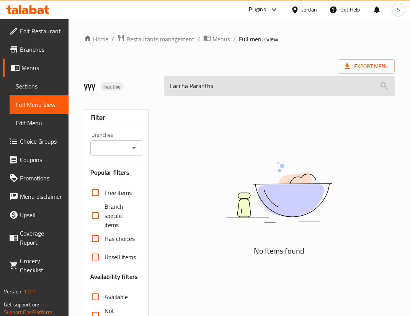
drag, startPoint x: 189, startPoint y: 88, endPoint x: 250, endPoint y: 92, distance: 61.8
click at [250, 92] on input "Laccha Parantha" at bounding box center [279, 86] width 231 height 20
click at [209, 89] on input "Laccha" at bounding box center [279, 86] width 231 height 20
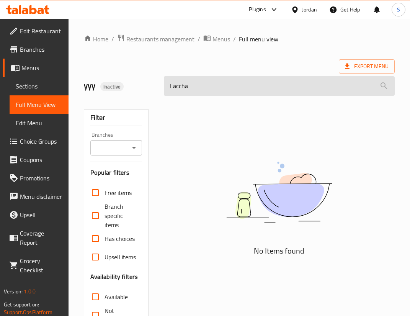
paste input "lamb massaman"
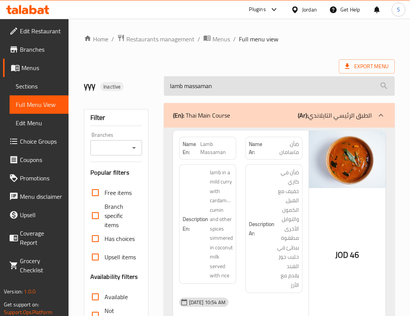
click at [200, 88] on input "lamb massaman" at bounding box center [279, 86] width 231 height 20
paste input "Lemongrass fish"
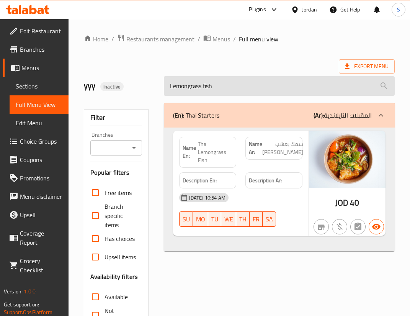
click at [208, 91] on input "Lemongrass fish" at bounding box center [279, 86] width 231 height 20
click at [207, 91] on input "Lemongrass fish" at bounding box center [279, 86] width 231 height 20
paste input "Ma po Tofu"
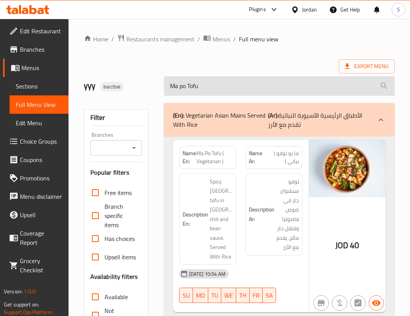
click at [183, 80] on input "Ma po Tofu" at bounding box center [279, 86] width 231 height 20
paste input "lai Chicken Tikka(1)"
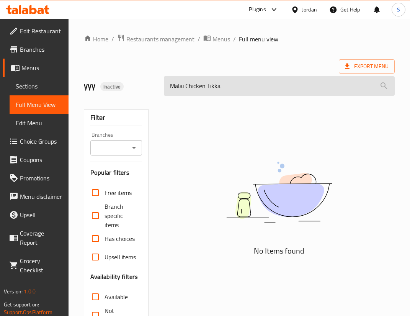
drag, startPoint x: 186, startPoint y: 85, endPoint x: 274, endPoint y: 83, distance: 88.5
click at [274, 83] on input "Malai Chicken Tikka" at bounding box center [279, 86] width 231 height 20
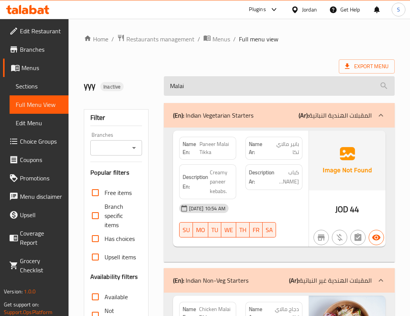
click at [245, 88] on input "Malai" at bounding box center [279, 86] width 231 height 20
paste input "mandarin spring ro"
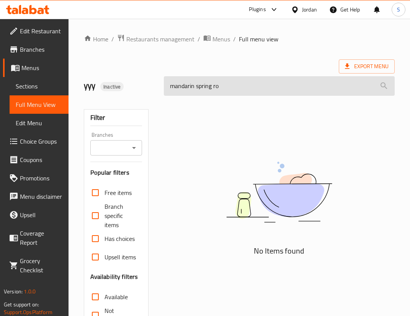
drag, startPoint x: 196, startPoint y: 90, endPoint x: 286, endPoint y: 91, distance: 90.3
click at [286, 91] on input "mandarin spring ro" at bounding box center [279, 86] width 231 height 20
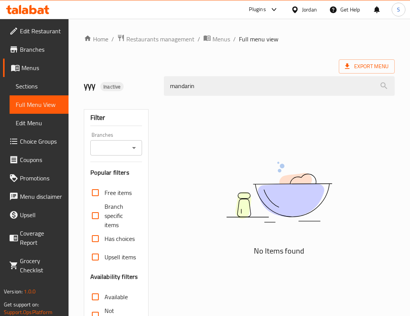
drag, startPoint x: 170, startPoint y: 83, endPoint x: 154, endPoint y: 85, distance: 16.5
click at [154, 85] on div "yyy Inactive mandarin" at bounding box center [239, 86] width 320 height 34
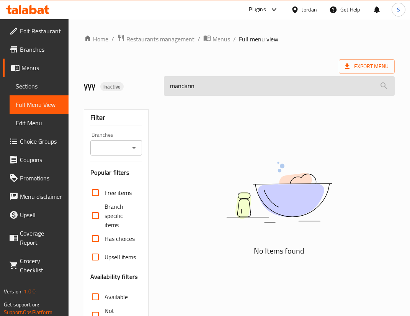
click at [172, 84] on input "mandarin" at bounding box center [279, 86] width 231 height 20
paste input "spring rolls(1)-1"
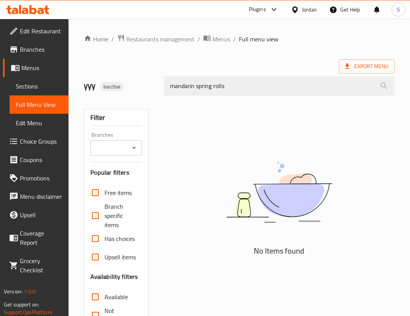
drag, startPoint x: 172, startPoint y: 87, endPoint x: 162, endPoint y: 88, distance: 9.2
click at [162, 88] on div "mandarin spring rolls" at bounding box center [279, 86] width 240 height 29
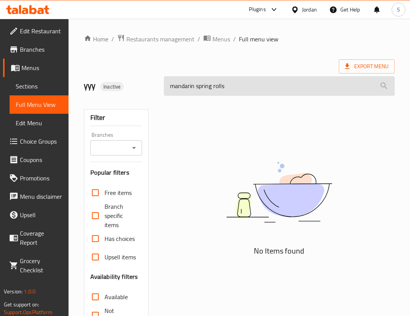
drag, startPoint x: 195, startPoint y: 85, endPoint x: 265, endPoint y: 88, distance: 69.4
click at [265, 88] on input "mandarin spring rolls" at bounding box center [279, 86] width 231 height 20
click at [232, 89] on input "mandarin" at bounding box center [279, 86] width 231 height 20
paste input "Mapu Tofu"
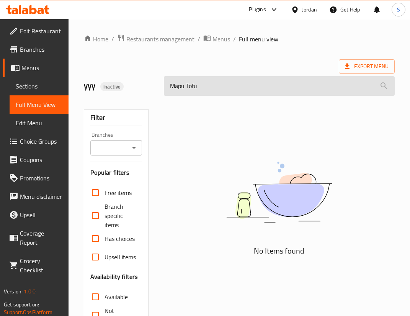
click at [204, 92] on input "Mapu Tofu" at bounding box center [279, 86] width 231 height 20
paste input "mint Fish tikka"
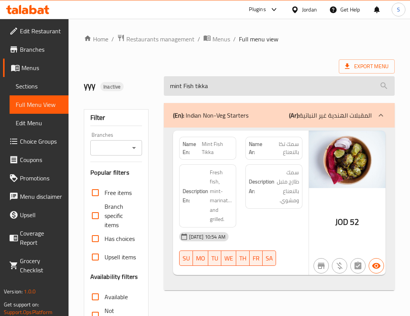
click at [203, 84] on input "mint Fish tikka" at bounding box center [279, 86] width 231 height 20
paste input "Mint paratha(1)"
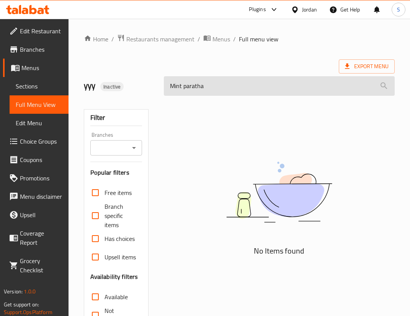
click at [225, 90] on input "Mint paratha" at bounding box center [279, 86] width 231 height 20
paste input "ullligatwany Soup(1)"
drag, startPoint x: 209, startPoint y: 87, endPoint x: 278, endPoint y: 92, distance: 69.9
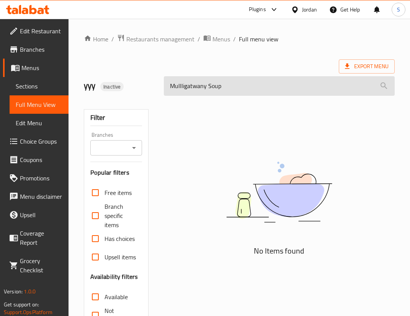
click at [278, 92] on input "Mullligatwany Soup" at bounding box center [279, 86] width 231 height 20
click at [216, 87] on input "Mullligatwany" at bounding box center [279, 86] width 231 height 20
paste input "mumbai [PERSON_NAME]"
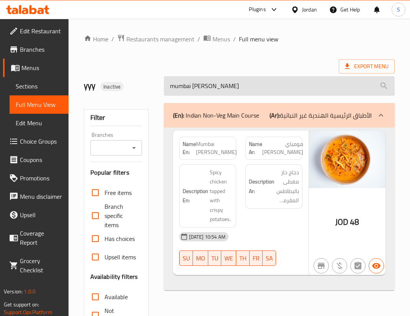
click at [260, 82] on input "mumbai [PERSON_NAME]" at bounding box center [279, 86] width 231 height 20
paste input "Mushroom dimsum(1)"
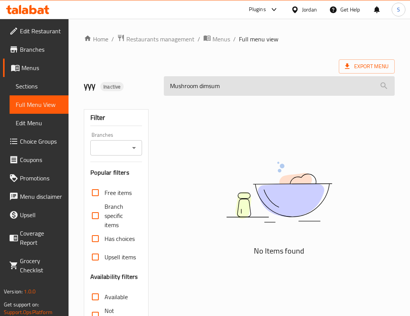
click at [265, 88] on input "Mushroom dimsum" at bounding box center [279, 86] width 231 height 20
paste input "[PERSON_NAME](1)"
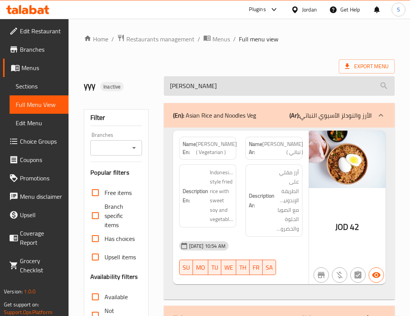
click at [201, 84] on input "[PERSON_NAME]" at bounding box center [279, 86] width 231 height 20
paste input "wabi Seekh"
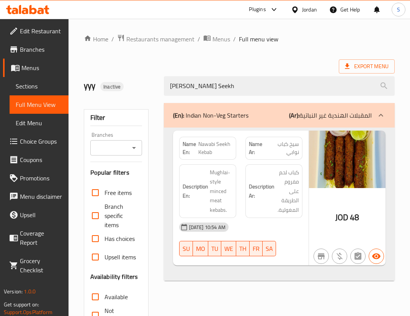
click at [347, 173] on img at bounding box center [347, 159] width 77 height 57
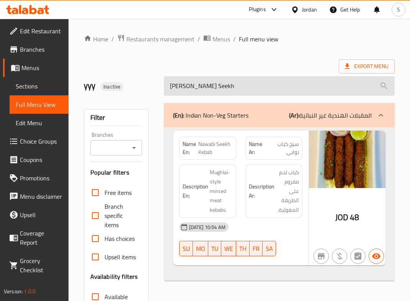
click at [235, 81] on input "[PERSON_NAME] Seekh" at bounding box center [279, 86] width 231 height 20
paste input "Non veg platter(1)"
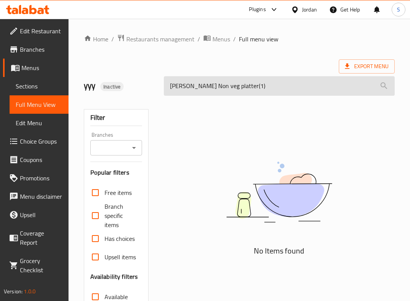
click at [236, 82] on input "[PERSON_NAME] Non veg platter(1)" at bounding box center [279, 86] width 231 height 20
paste input "search"
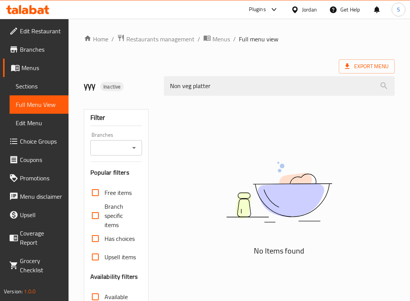
drag, startPoint x: 193, startPoint y: 88, endPoint x: 96, endPoint y: 76, distance: 97.2
click at [96, 76] on div "yyy Inactive Non veg platter" at bounding box center [239, 86] width 320 height 34
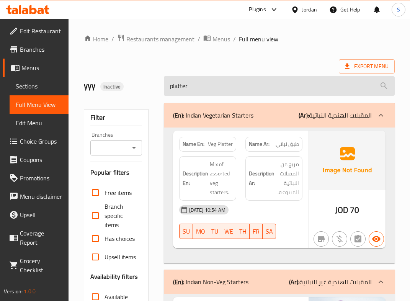
click at [296, 91] on input "platter" at bounding box center [279, 86] width 231 height 20
paste input "ORANGE JUICE"
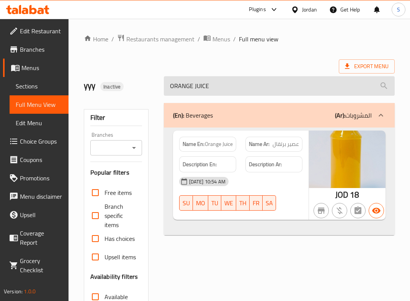
click at [233, 80] on input "ORANGE JUICE" at bounding box center [279, 86] width 231 height 20
paste input "yster Chilli Chicken(1)"
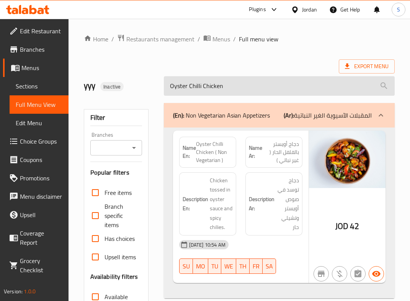
click at [222, 85] on input "Oyster Chilli Chicken" at bounding box center [279, 86] width 231 height 20
click at [221, 85] on input "Oyster Chilli Chicken" at bounding box center [279, 86] width 231 height 20
paste input "pad thai noodles"
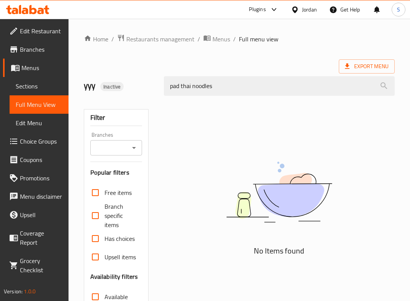
drag, startPoint x: 193, startPoint y: 84, endPoint x: 126, endPoint y: 82, distance: 67.4
click at [126, 82] on div "yyy Inactive pad thai noodles" at bounding box center [239, 86] width 320 height 34
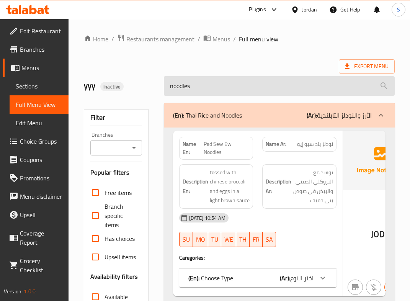
click at [234, 87] on input "noodles" at bounding box center [279, 86] width 231 height 20
click at [211, 77] on input "noodles" at bounding box center [279, 86] width 231 height 20
paste input "Palak Paneer"
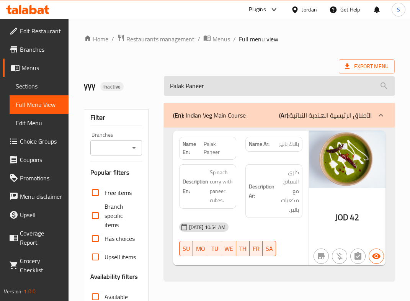
click at [243, 87] on input "Palak Paneer" at bounding box center [279, 86] width 231 height 20
paste input "pho [PERSON_NAME]"
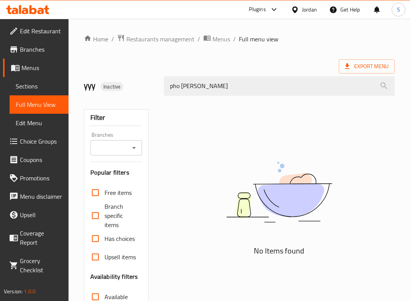
click at [219, 97] on div "pho [PERSON_NAME]" at bounding box center [279, 86] width 240 height 29
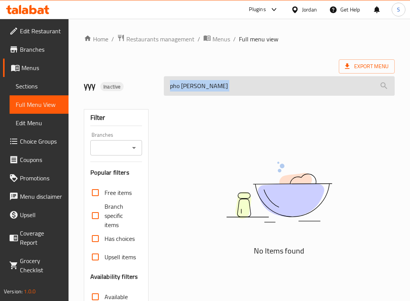
click at [217, 88] on input "pho [PERSON_NAME]" at bounding box center [279, 86] width 231 height 20
paste input "Plain Naan"
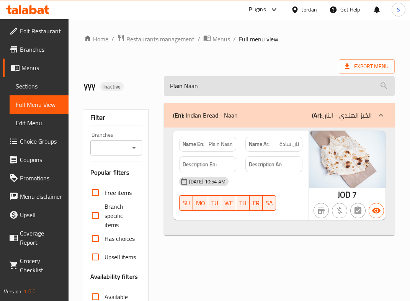
click at [231, 79] on input "Plain Naan" at bounding box center [279, 86] width 231 height 20
click at [230, 79] on input "Plain Naan" at bounding box center [279, 86] width 231 height 20
paste input "rawn Crackers"
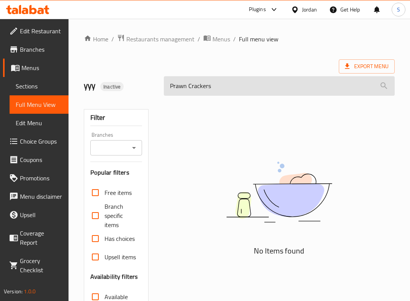
click at [196, 87] on input "Prawn Crackers" at bounding box center [279, 86] width 231 height 20
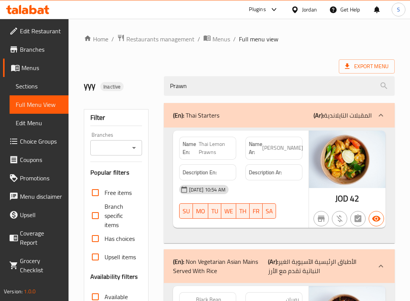
click at [202, 67] on div "Export Menu" at bounding box center [239, 66] width 311 height 14
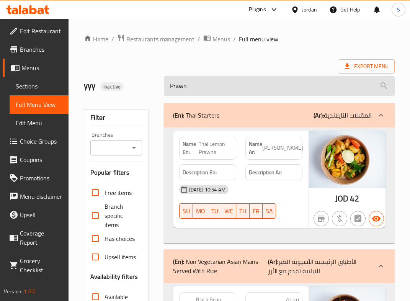
click at [205, 77] on input "Prawn" at bounding box center [279, 86] width 231 height 20
paste input "Har Gao - Dimsum"
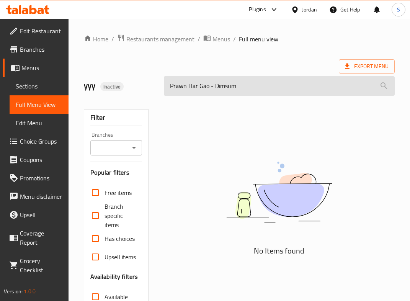
drag, startPoint x: 209, startPoint y: 85, endPoint x: 274, endPoint y: 89, distance: 65.2
click at [274, 89] on input "Prawn Har Gao - Dimsum" at bounding box center [279, 86] width 231 height 20
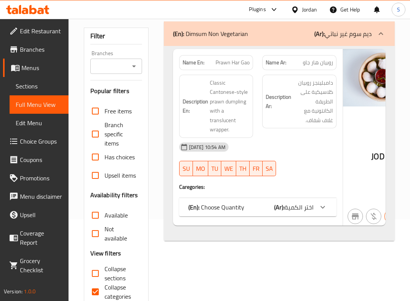
scroll to position [58, 0]
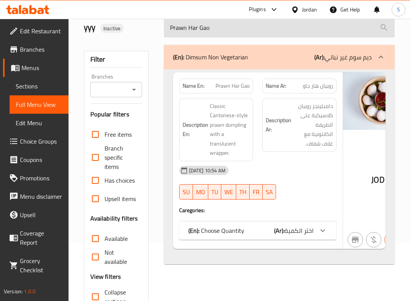
click at [232, 25] on input "Prawn Har Gao" at bounding box center [279, 28] width 231 height 20
click at [231, 26] on input "Prawn Har Gao" at bounding box center [279, 28] width 231 height 20
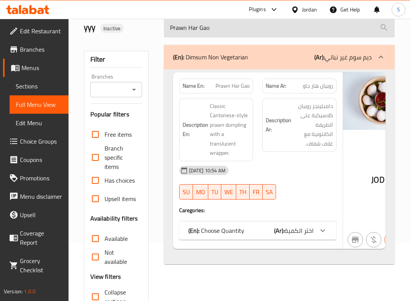
paste input "udina Fish tikka"
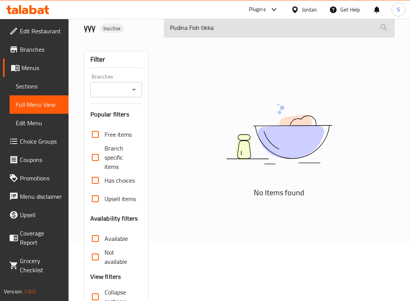
click at [206, 30] on input "Pudina Fish tikka" at bounding box center [279, 28] width 231 height 20
click at [192, 23] on input "Pudina Fish" at bounding box center [279, 28] width 231 height 20
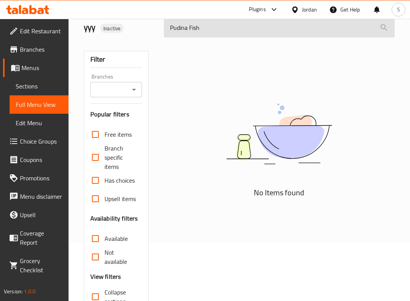
paste input "punjabi chole"
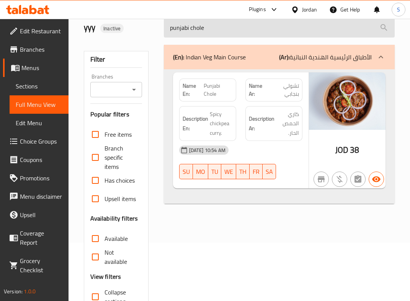
click at [174, 25] on input "punjabi chole" at bounding box center [279, 28] width 231 height 20
click at [173, 25] on input "punjabi chole" at bounding box center [279, 28] width 231 height 20
paste input "Rajasthani [PERSON_NAME]"
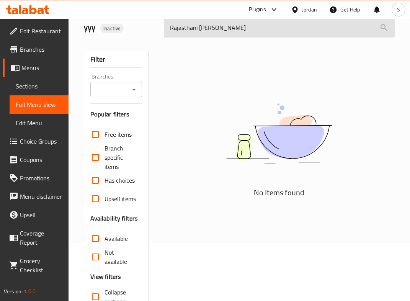
drag, startPoint x: 194, startPoint y: 31, endPoint x: 243, endPoint y: 36, distance: 48.5
click at [243, 35] on input "Rajasthani [PERSON_NAME]" at bounding box center [279, 28] width 231 height 20
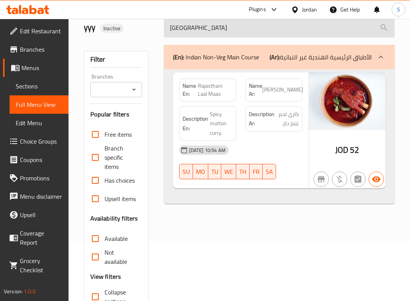
click at [237, 29] on input "[GEOGRAPHIC_DATA]" at bounding box center [279, 28] width 231 height 20
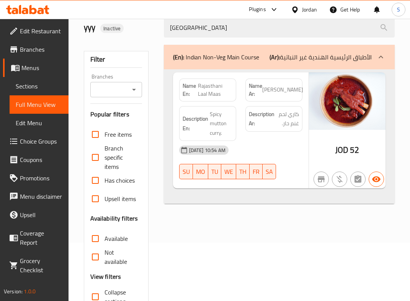
paste input "ed chilli paratha"
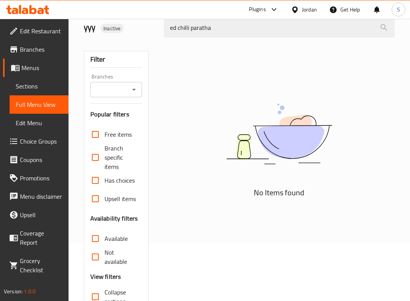
drag, startPoint x: 189, startPoint y: 28, endPoint x: 136, endPoint y: 21, distance: 53.7
click at [136, 21] on div "yyy Inactive ed chilli paratha" at bounding box center [239, 28] width 320 height 34
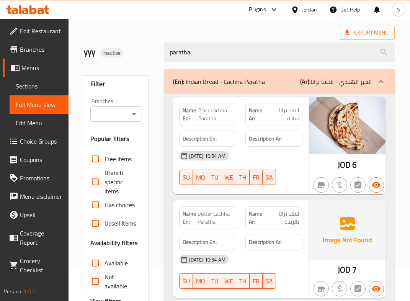
scroll to position [0, 0]
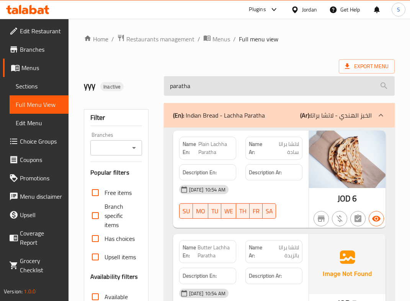
click at [240, 91] on input "paratha" at bounding box center [279, 86] width 231 height 20
paste input "Romali Ro"
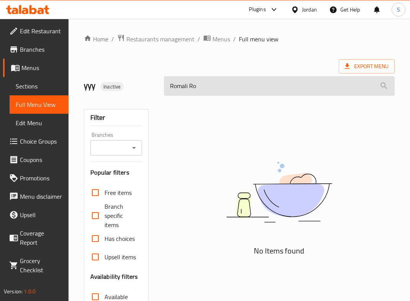
click at [208, 91] on input "Romali Ro" at bounding box center [279, 86] width 231 height 20
paste input "Shrimp Salt and Pepper(1)"
drag, startPoint x: 229, startPoint y: 87, endPoint x: 263, endPoint y: 86, distance: 34.1
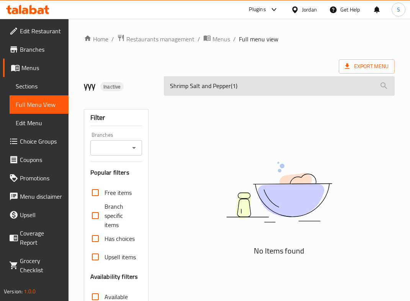
click at [263, 86] on input "Shrimp Salt and Pepper(1)" at bounding box center [279, 86] width 231 height 20
click at [189, 93] on input "Shrimp Salt and Peppe" at bounding box center [279, 86] width 231 height 20
paste input "sichuan green beans"
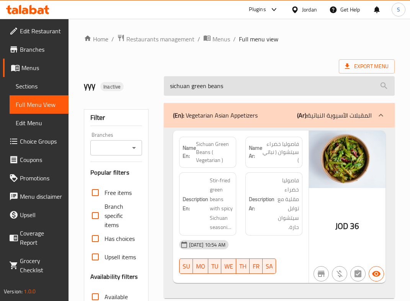
click at [206, 84] on input "sichuan green beans" at bounding box center [279, 86] width 231 height 20
paste input "-1"
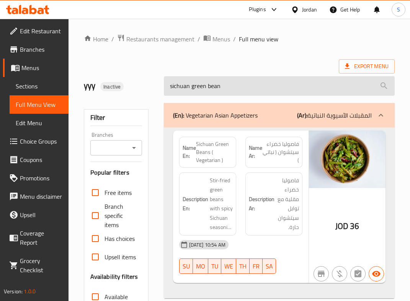
click at [211, 95] on input "sichuan green bean" at bounding box center [279, 86] width 231 height 20
click at [210, 95] on input "sichuan green bean" at bounding box center [279, 86] width 231 height 20
paste input "Singaporean Noodles"
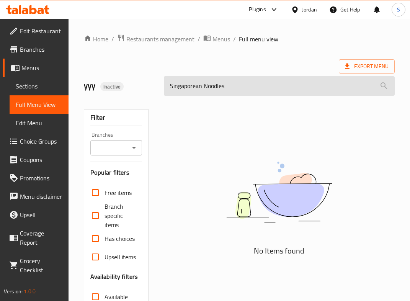
click at [244, 90] on input "Singaporean Noodles" at bounding box center [279, 86] width 231 height 20
paste input "soy garlic chicken"
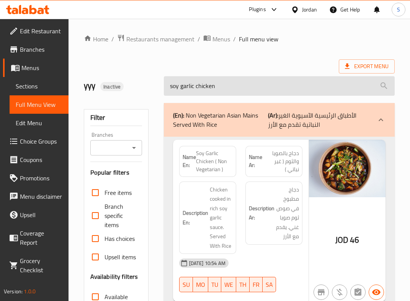
click at [228, 91] on input "soy garlic chicken" at bounding box center [279, 86] width 231 height 20
paste input "Spicy edamame"
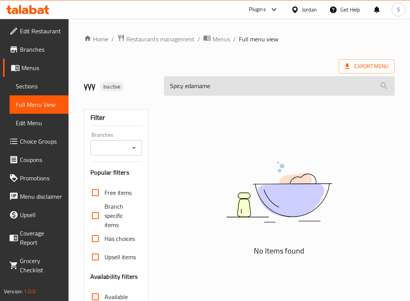
drag, startPoint x: 188, startPoint y: 84, endPoint x: 239, endPoint y: 83, distance: 51.7
click at [239, 83] on input "Spicy edamame" at bounding box center [279, 86] width 231 height 20
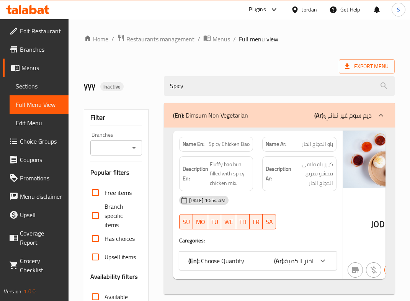
drag, startPoint x: 167, startPoint y: 85, endPoint x: 150, endPoint y: 90, distance: 17.0
click at [150, 90] on div "yyy Inactive Spicy" at bounding box center [239, 86] width 320 height 34
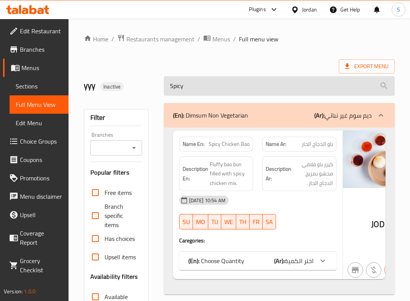
click at [202, 80] on input "Spicy" at bounding box center [279, 86] width 231 height 20
paste input "ring Rolls"
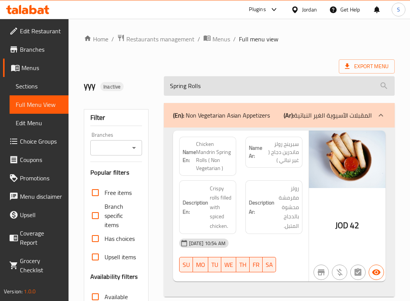
click at [178, 79] on input "Spring Rolls" at bounding box center [279, 86] width 231 height 20
click at [177, 79] on input "Spring Rolls" at bounding box center [279, 86] width 231 height 20
paste input "riracha Horfun Noodle"
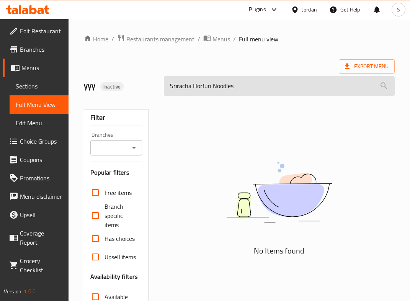
drag, startPoint x: 218, startPoint y: 87, endPoint x: 331, endPoint y: 89, distance: 112.6
click at [331, 89] on input "Sriracha Horfun Noodles" at bounding box center [279, 86] width 231 height 20
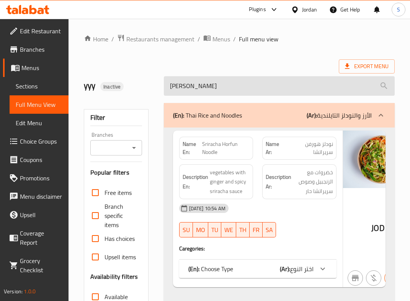
click at [208, 92] on input "[PERSON_NAME]" at bounding box center [279, 86] width 231 height 20
paste input "stir fry noodles"
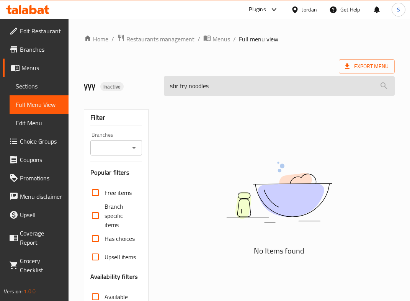
drag, startPoint x: 187, startPoint y: 87, endPoint x: 272, endPoint y: 91, distance: 85.5
click at [272, 91] on input "stir fry noodles" at bounding box center [279, 86] width 231 height 20
click at [208, 91] on input "stir fry" at bounding box center [279, 86] width 231 height 20
click at [207, 91] on input "stir fry" at bounding box center [279, 86] width 231 height 20
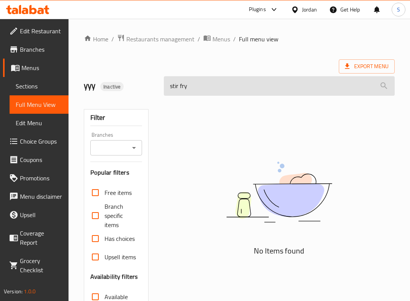
paste input "Tandoori Chicken"
click at [207, 91] on input "stir Tandoori Chicken" at bounding box center [279, 86] width 231 height 20
paste input "search"
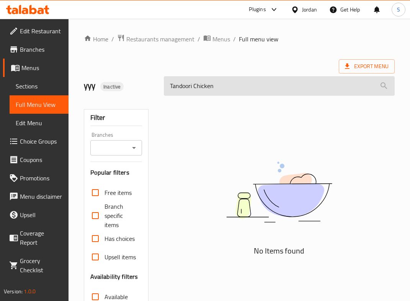
click at [222, 91] on input "Tandoori Chicken" at bounding box center [279, 86] width 231 height 20
paste input "tandoori roti"
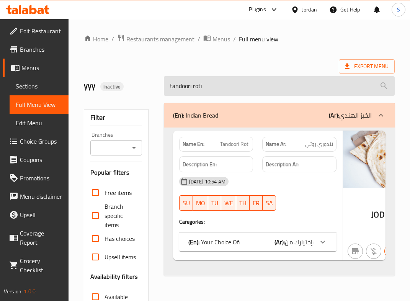
click at [209, 81] on input "tandoori roti" at bounding box center [279, 86] width 231 height 20
paste input "hai [PERSON_NAME] [PERSON_NAME]"
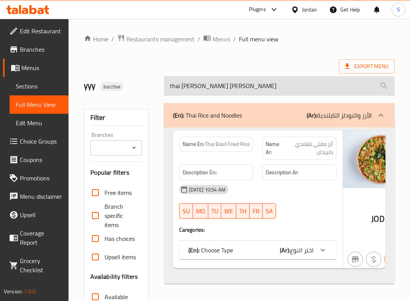
click at [243, 91] on input "thai [PERSON_NAME] [PERSON_NAME]" at bounding box center [279, 86] width 231 height 20
paste input "lemon prawn"
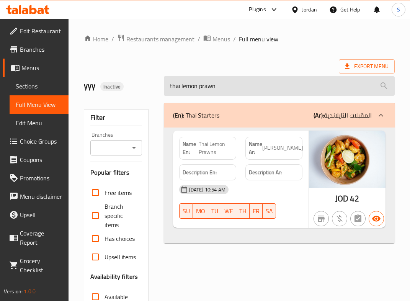
click at [188, 94] on input "thai lemon prawn" at bounding box center [279, 86] width 231 height 20
click at [187, 94] on input "thai lemon prawn" at bounding box center [279, 86] width 231 height 20
paste input "Lemongrass fish"
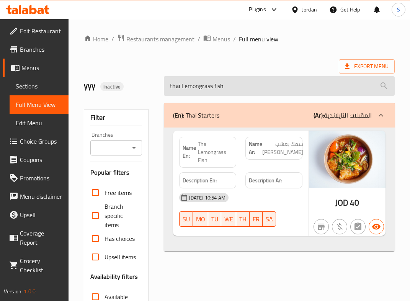
click at [206, 86] on input "thai Lemongrass fish" at bounding box center [279, 86] width 231 height 20
paste input "Thai Red Curry"
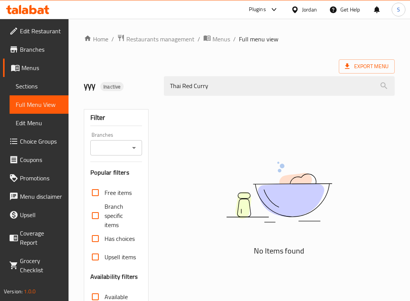
drag, startPoint x: 170, startPoint y: 86, endPoint x: 158, endPoint y: 87, distance: 11.6
click at [158, 87] on div "yyy Inactive Thai Red [PERSON_NAME]" at bounding box center [239, 86] width 320 height 34
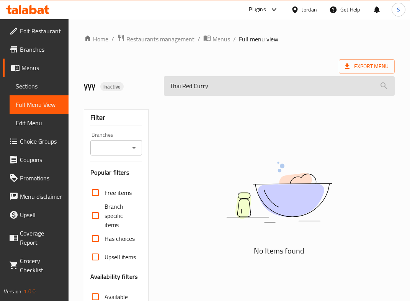
click at [192, 90] on input "Thai Red Curry" at bounding box center [279, 86] width 231 height 20
paste
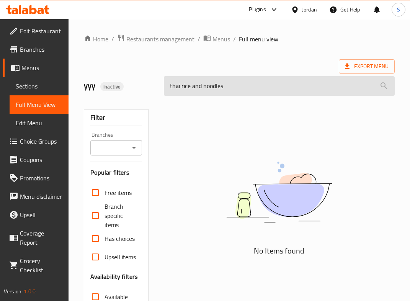
click at [211, 84] on input "thai rice and noodles" at bounding box center [279, 86] width 231 height 20
click at [210, 84] on input "thai rice and noodles" at bounding box center [279, 86] width 231 height 20
click at [188, 90] on input "Thai Yellow [PERSON_NAME]" at bounding box center [279, 86] width 231 height 20
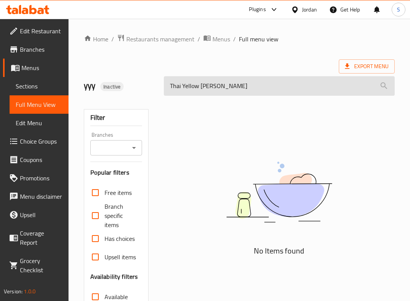
click at [188, 90] on input "Thai Yellow [PERSON_NAME]" at bounding box center [279, 86] width 231 height 20
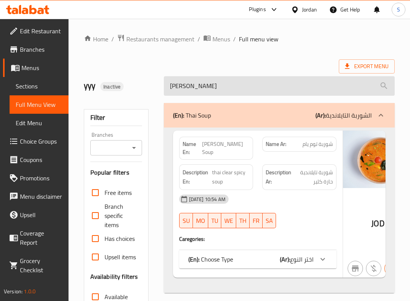
click at [185, 94] on input "[PERSON_NAME]" at bounding box center [279, 86] width 231 height 20
click at [183, 94] on input "[PERSON_NAME]" at bounding box center [279, 86] width 231 height 20
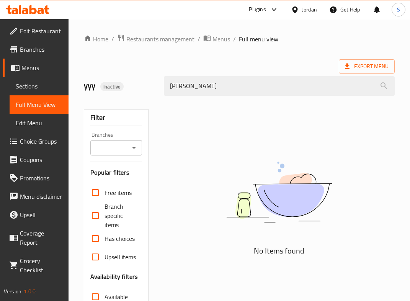
drag, startPoint x: 191, startPoint y: 84, endPoint x: 122, endPoint y: 78, distance: 69.9
click at [122, 78] on div "yyy Inactive [PERSON_NAME]" at bounding box center [239, 86] width 320 height 34
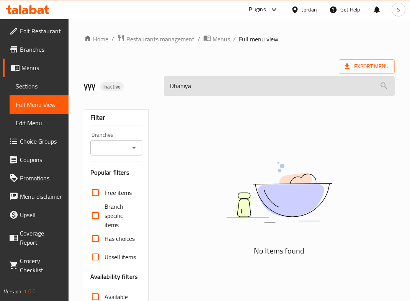
click at [195, 84] on input "Dhaniya" at bounding box center [279, 86] width 231 height 20
click at [207, 88] on input "Dhaniy" at bounding box center [279, 86] width 231 height 20
click at [218, 88] on input "Veg Miso Soup" at bounding box center [279, 86] width 231 height 20
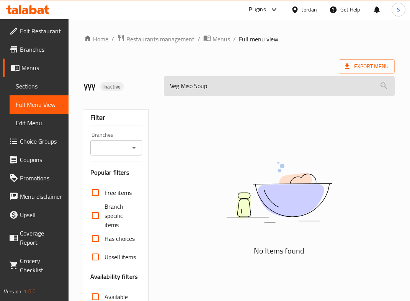
click at [218, 88] on input "Veg Miso Soup" at bounding box center [279, 86] width 231 height 20
click at [201, 80] on input "Vegetable Rice" at bounding box center [279, 86] width 231 height 20
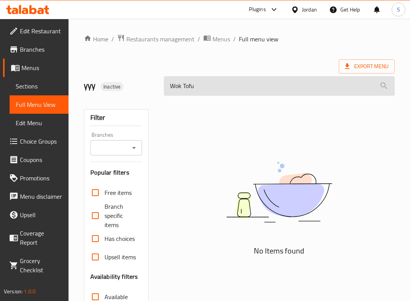
click at [217, 80] on input "Wok Tofu" at bounding box center [279, 86] width 231 height 20
click at [215, 80] on input "Wok Tofu" at bounding box center [279, 86] width 231 height 20
click at [212, 85] on input "Wok Assorted veg dim-sum and bao" at bounding box center [279, 86] width 231 height 20
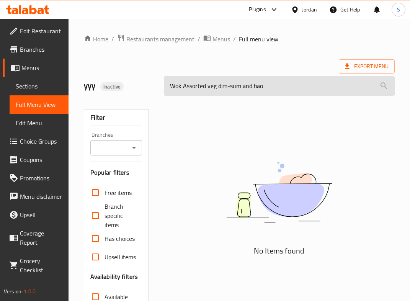
click at [212, 85] on input "Wok Assorted veg dim-sum and bao" at bounding box center [279, 86] width 231 height 20
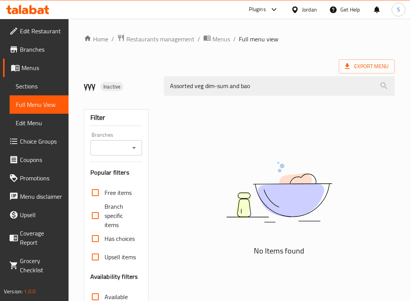
drag, startPoint x: 214, startPoint y: 85, endPoint x: 284, endPoint y: 100, distance: 70.9
click at [283, 100] on div "Home / Restaurants management / Menus / Full menu view Export Menu yyy Inactive…" at bounding box center [239, 217] width 311 height 367
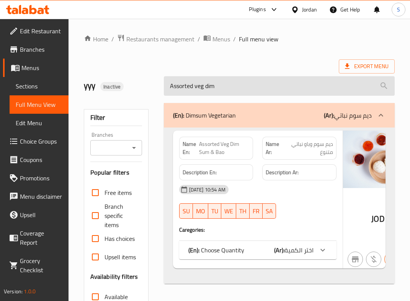
click at [221, 86] on input "Assorted veg dim" at bounding box center [279, 86] width 231 height 20
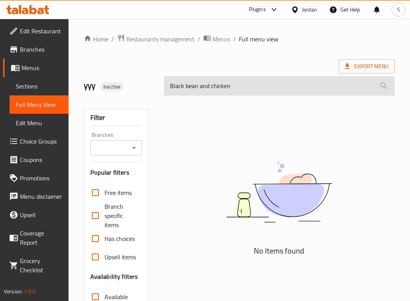
click at [214, 76] on input "Black bean and chicken" at bounding box center [279, 86] width 231 height 20
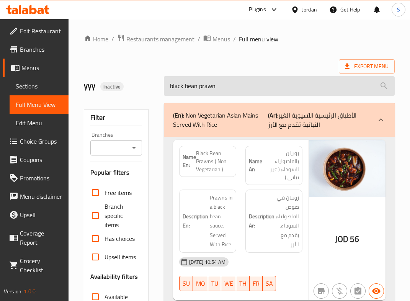
click at [186, 93] on input "black bean prawn" at bounding box center [279, 86] width 231 height 20
click at [185, 93] on input "black bean prawn" at bounding box center [279, 86] width 231 height 20
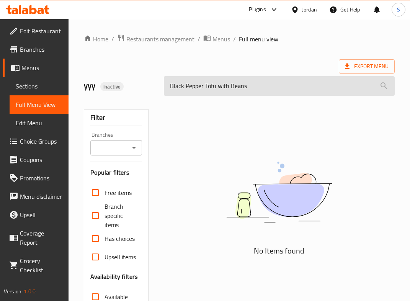
drag, startPoint x: 214, startPoint y: 89, endPoint x: 292, endPoint y: 85, distance: 78.2
click at [292, 85] on input "Black Pepper Tofu with Beans" at bounding box center [279, 86] width 231 height 20
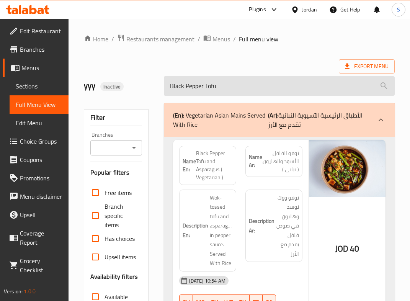
click at [212, 84] on input "Black Pepper Tofu" at bounding box center [279, 86] width 231 height 20
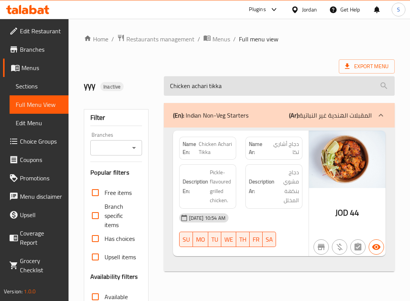
click at [247, 87] on input "Chicken achari tikka" at bounding box center [279, 86] width 231 height 20
click at [246, 88] on input "Chicken achari tikka" at bounding box center [279, 86] width 231 height 20
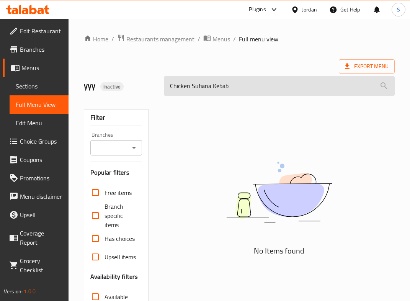
drag, startPoint x: 208, startPoint y: 85, endPoint x: 256, endPoint y: 84, distance: 48.6
click at [256, 84] on input "Chicken Sufiana Kebab" at bounding box center [279, 86] width 231 height 20
click at [197, 81] on input "Chicken Sufian" at bounding box center [279, 86] width 231 height 20
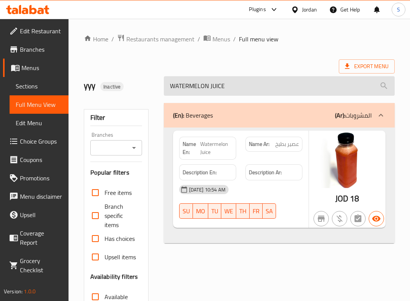
click at [229, 85] on input "WATERMELON JUICE" at bounding box center [279, 86] width 231 height 20
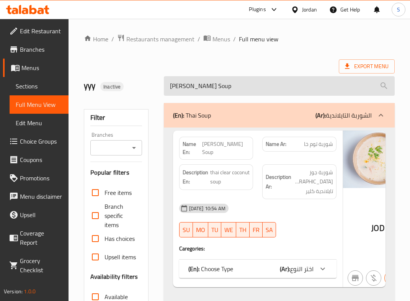
click at [207, 90] on input "[PERSON_NAME] Soup" at bounding box center [279, 86] width 231 height 20
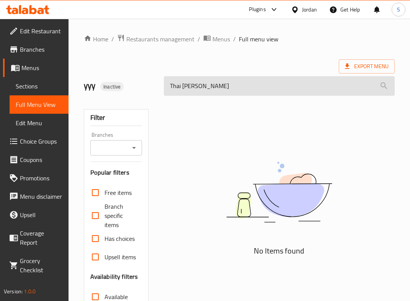
click at [244, 86] on input "Thai [PERSON_NAME]" at bounding box center [279, 86] width 231 height 20
drag, startPoint x: 244, startPoint y: 86, endPoint x: 226, endPoint y: 87, distance: 18.1
click at [226, 87] on input "Thai [PERSON_NAME]" at bounding box center [279, 86] width 231 height 20
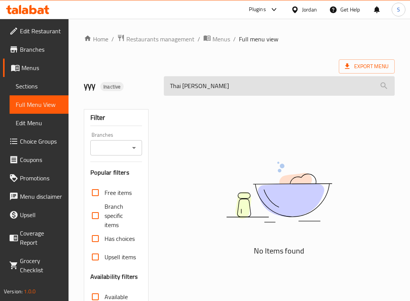
click at [226, 87] on input "Thai [PERSON_NAME]" at bounding box center [279, 86] width 231 height 20
click at [183, 82] on input "Thai Brown [PERSON_NAME]" at bounding box center [279, 86] width 231 height 20
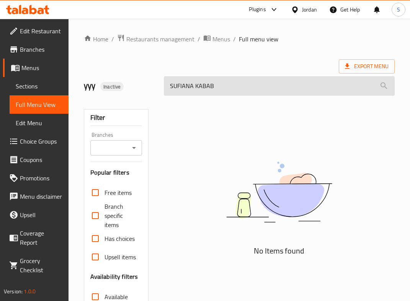
click at [201, 82] on input "SUFIANA KABAB" at bounding box center [279, 86] width 231 height 20
click at [200, 82] on input "SUFIANA KABAB" at bounding box center [279, 86] width 231 height 20
click at [196, 82] on input "SUFIANA KABAB" at bounding box center [279, 86] width 231 height 20
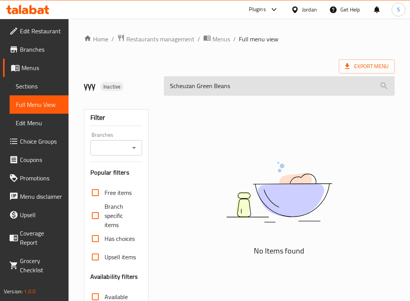
click at [242, 83] on input "Scheuzan Green Beans" at bounding box center [279, 86] width 231 height 20
click at [202, 78] on input "Sali Gosht" at bounding box center [279, 86] width 231 height 20
click at [201, 78] on input "Sali Gosht" at bounding box center [279, 86] width 231 height 20
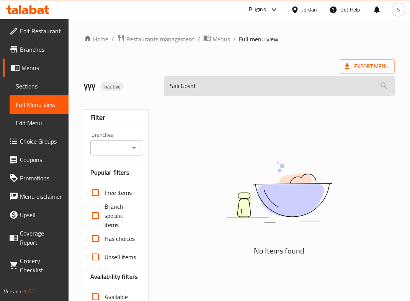
click at [201, 78] on input "Sali Gosht" at bounding box center [279, 86] width 231 height 20
click at [200, 78] on input "Sali Gosht" at bounding box center [279, 86] width 231 height 20
click at [193, 80] on input "Prawn Miso Soup" at bounding box center [279, 86] width 231 height 20
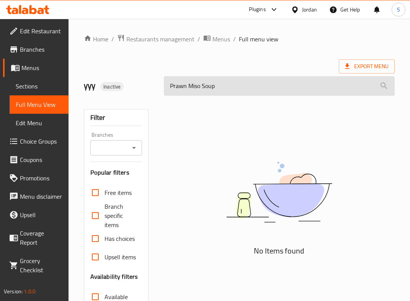
click at [193, 80] on input "Prawn Miso Soup" at bounding box center [279, 86] width 231 height 20
click at [225, 95] on input "Pindi Chole" at bounding box center [279, 86] width 231 height 20
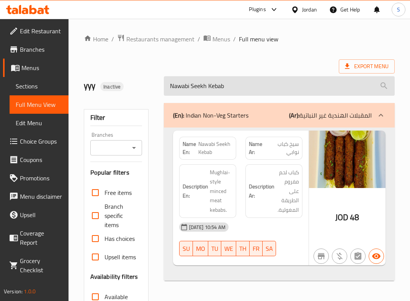
click at [211, 83] on input "Nawabi Seekh Kebab" at bounding box center [279, 86] width 231 height 20
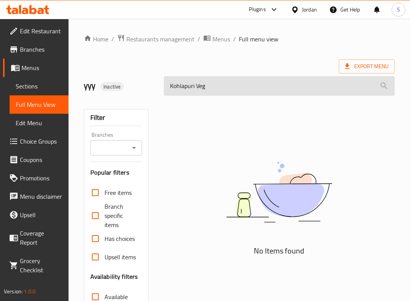
click at [240, 91] on input "Kohlapuri Veg" at bounding box center [279, 86] width 231 height 20
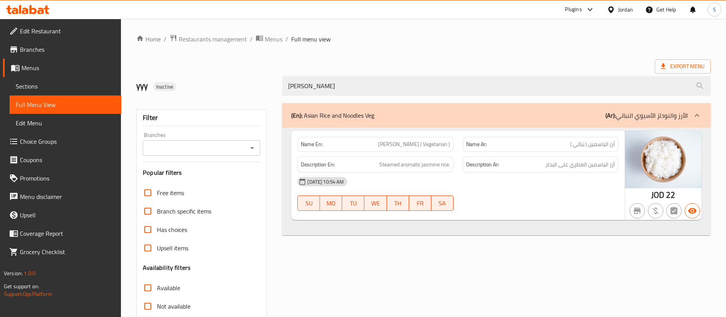
type input "[PERSON_NAME]"
click at [265, 43] on span "Menus" at bounding box center [274, 38] width 18 height 9
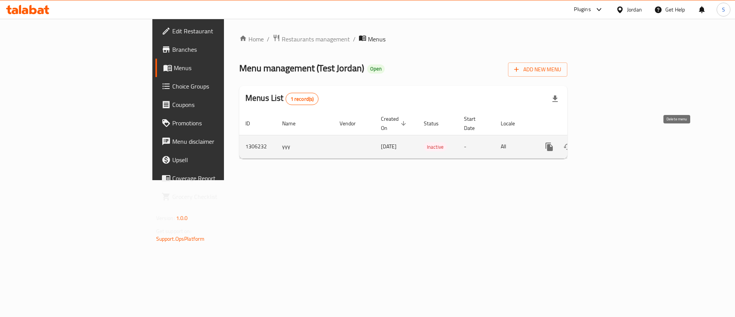
click at [595, 144] on button "enhanced table" at bounding box center [586, 146] width 18 height 18
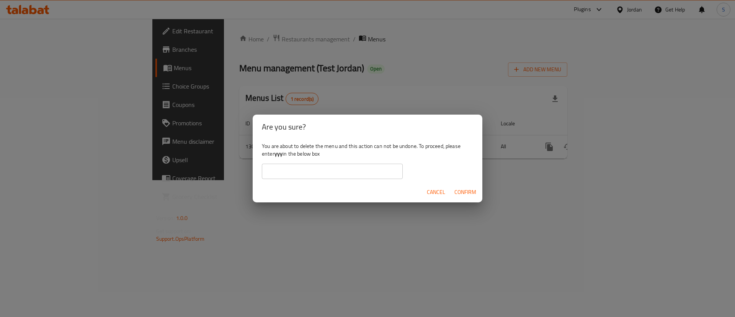
click at [461, 184] on div "Cancel Confirm" at bounding box center [368, 192] width 230 height 20
click at [467, 192] on span "Confirm" at bounding box center [465, 192] width 22 height 10
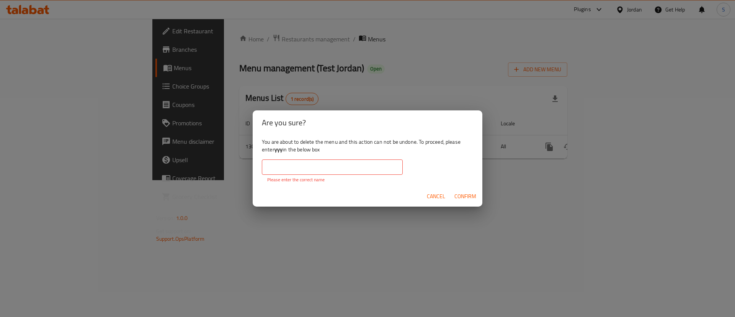
click at [319, 160] on input "text" at bounding box center [332, 166] width 141 height 15
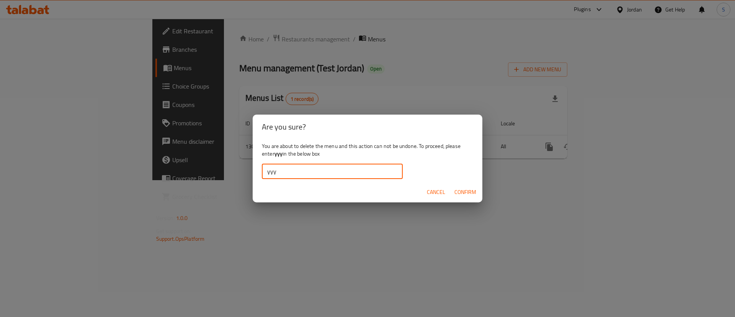
type input "yyy"
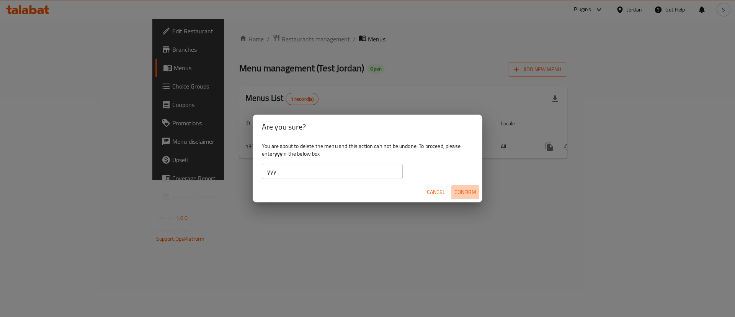
click at [469, 194] on span "Confirm" at bounding box center [465, 192] width 22 height 10
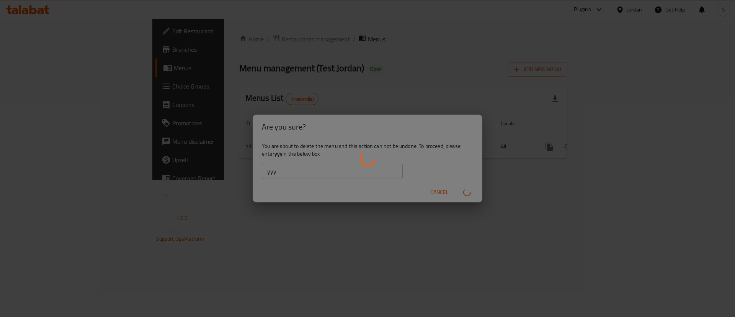
click at [469, 194] on div "enhanced table" at bounding box center [367, 158] width 735 height 317
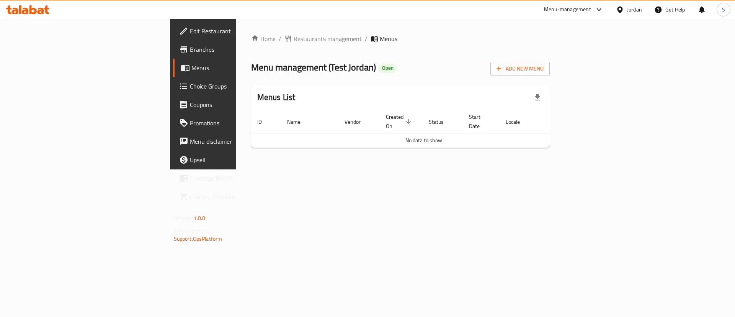
drag, startPoint x: 629, startPoint y: 6, endPoint x: 624, endPoint y: 7, distance: 4.7
click at [628, 6] on div "Jordan" at bounding box center [634, 9] width 15 height 8
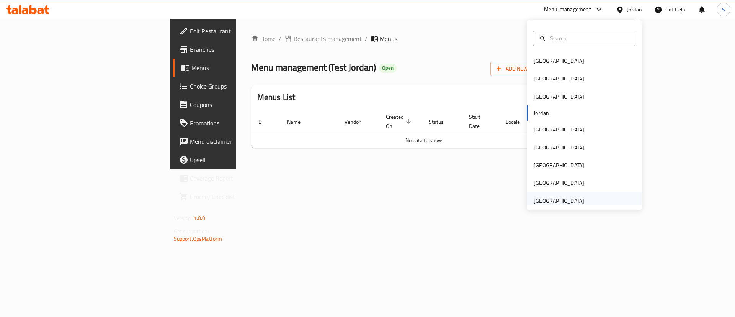
click at [545, 199] on div "[GEOGRAPHIC_DATA]" at bounding box center [559, 200] width 51 height 8
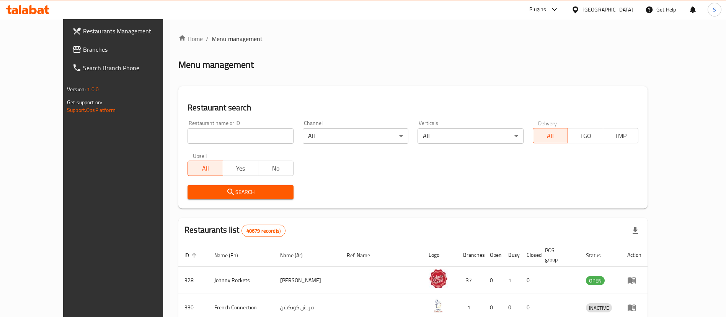
click at [66, 43] on link "Branches" at bounding box center [125, 49] width 118 height 18
